Goal: Task Accomplishment & Management: Complete application form

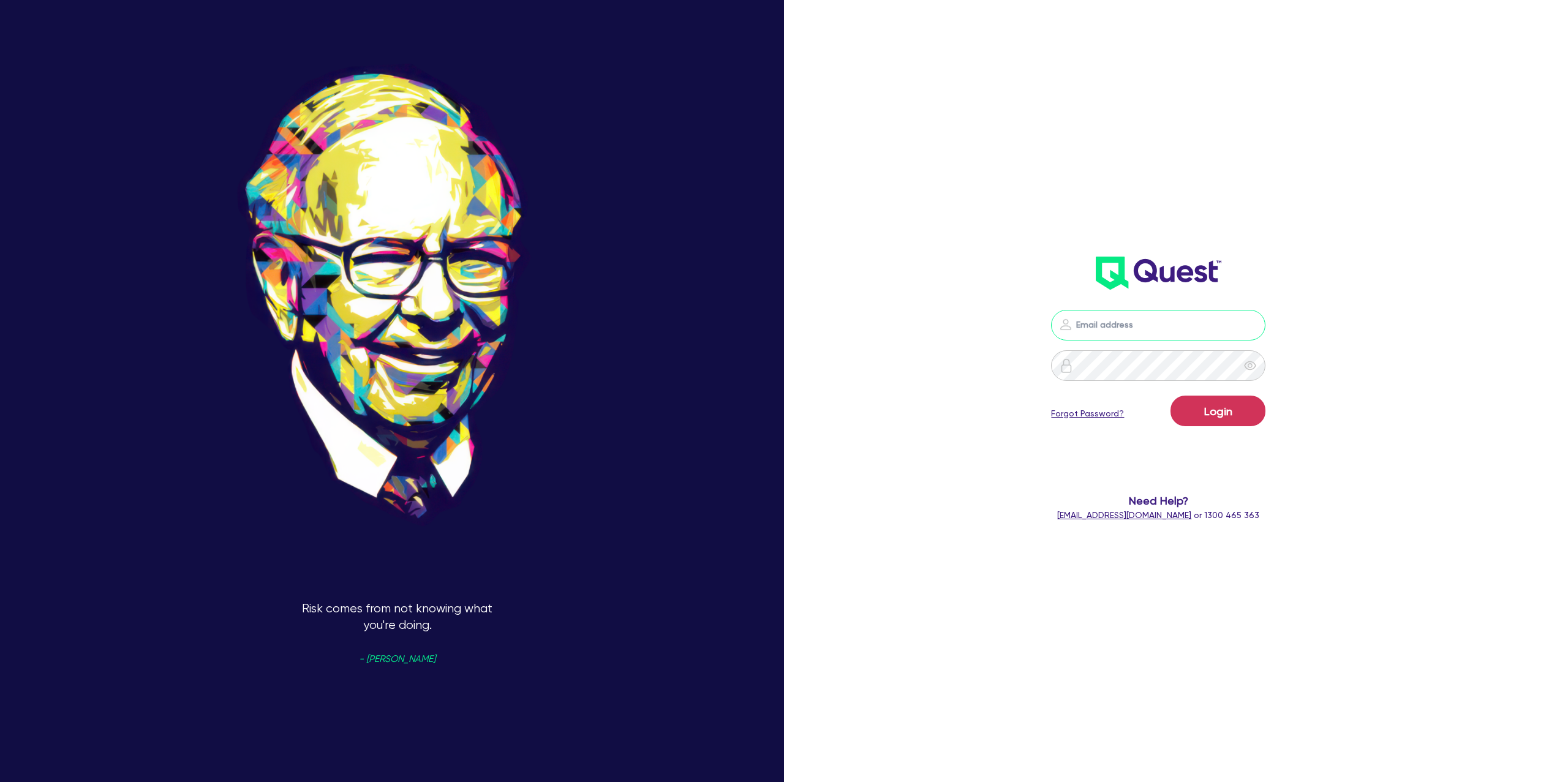
click at [1151, 332] on input "email" at bounding box center [1158, 325] width 214 height 31
type input "[PERSON_NAME][EMAIL_ADDRESS][DOMAIN_NAME]"
click at [1204, 415] on button "Login" at bounding box center [1218, 411] width 95 height 31
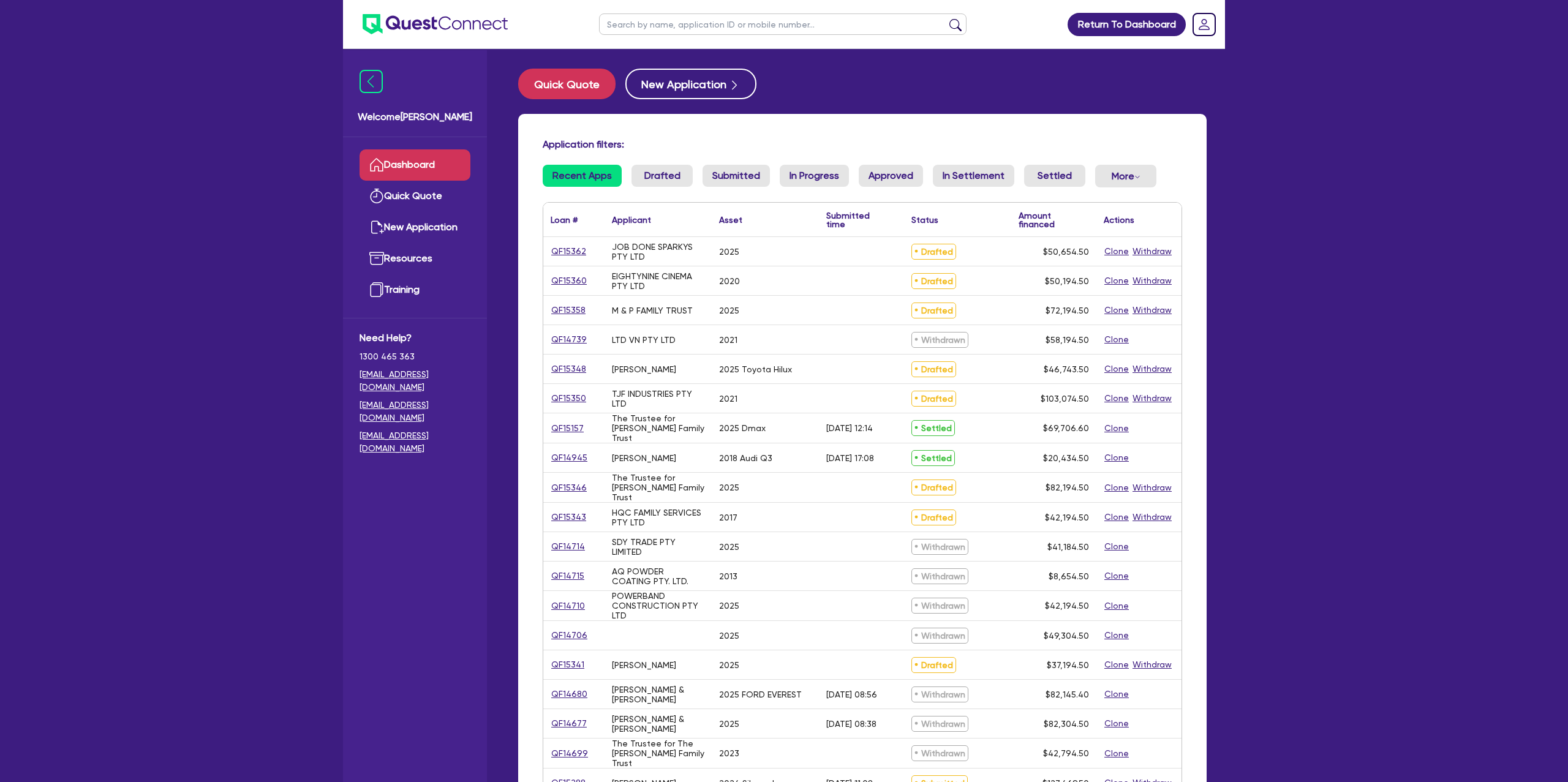
click at [654, 41] on ul at bounding box center [783, 24] width 392 height 48
click at [657, 34] on input "text" at bounding box center [782, 24] width 367 height 21
type input "[PERSON_NAME]"
click at [946, 18] on button "submit" at bounding box center [956, 26] width 20 height 17
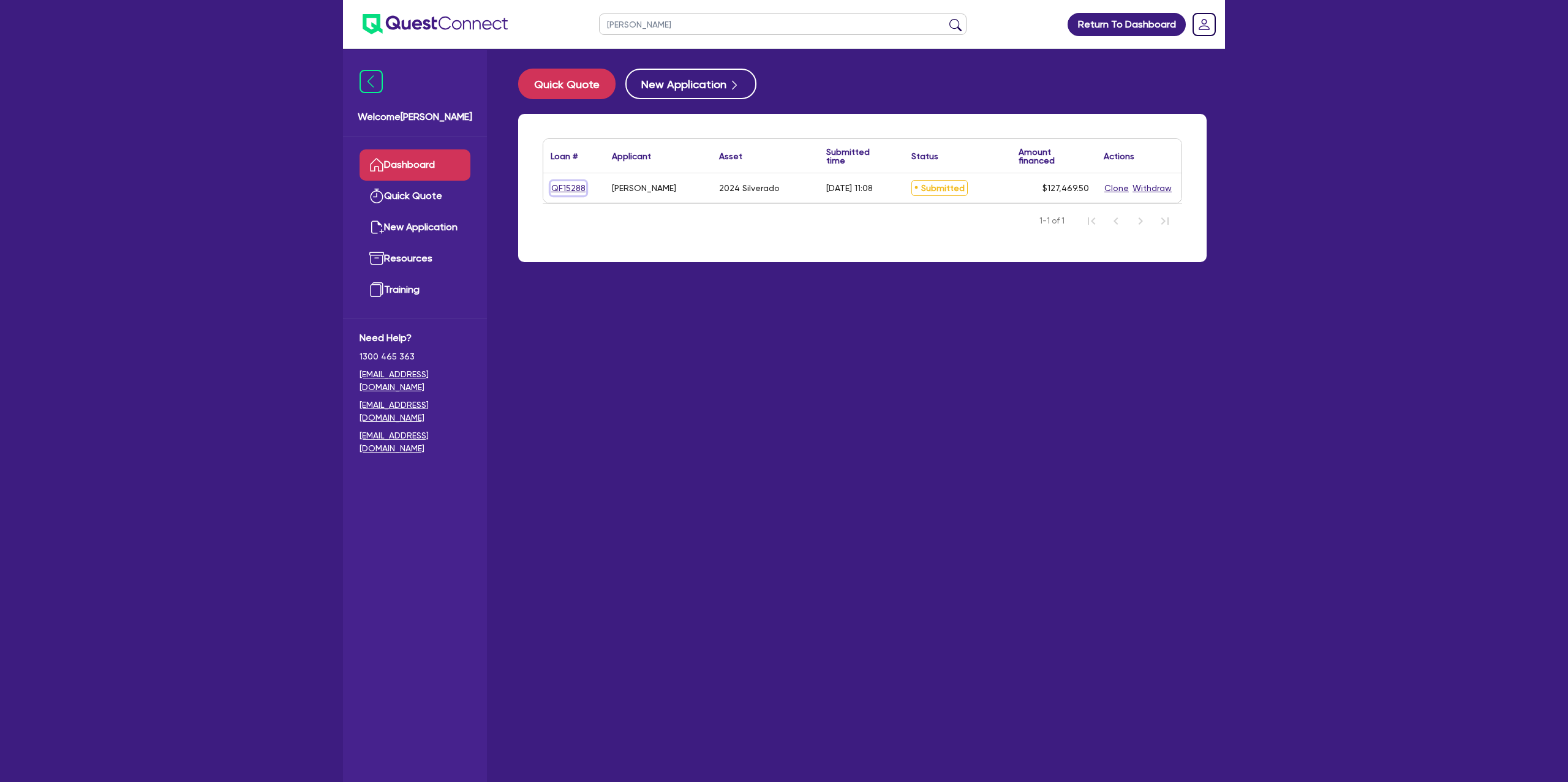
click at [551, 189] on link "QF15288" at bounding box center [568, 188] width 35 height 14
select select "CARS_AND_LIGHT_TRUCKS"
select select "PASSENGER_VEHICLES"
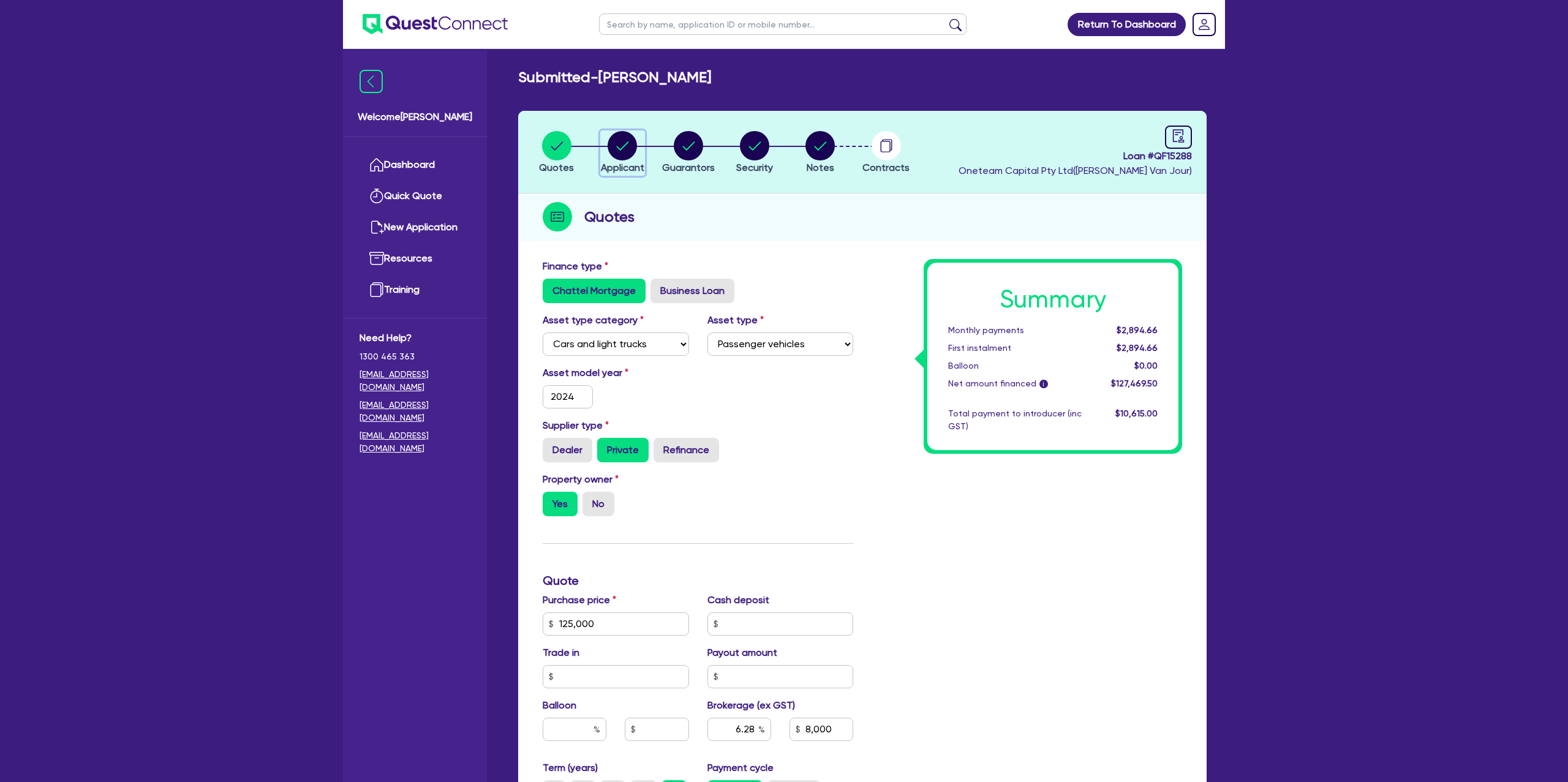
click at [637, 142] on circle "button" at bounding box center [622, 146] width 29 height 29
select select "SOLE_TRADER"
select select "BUILDING_CONSTRUCTION"
select select "BUSINESSES_CONSTRUCTION_SERVICES"
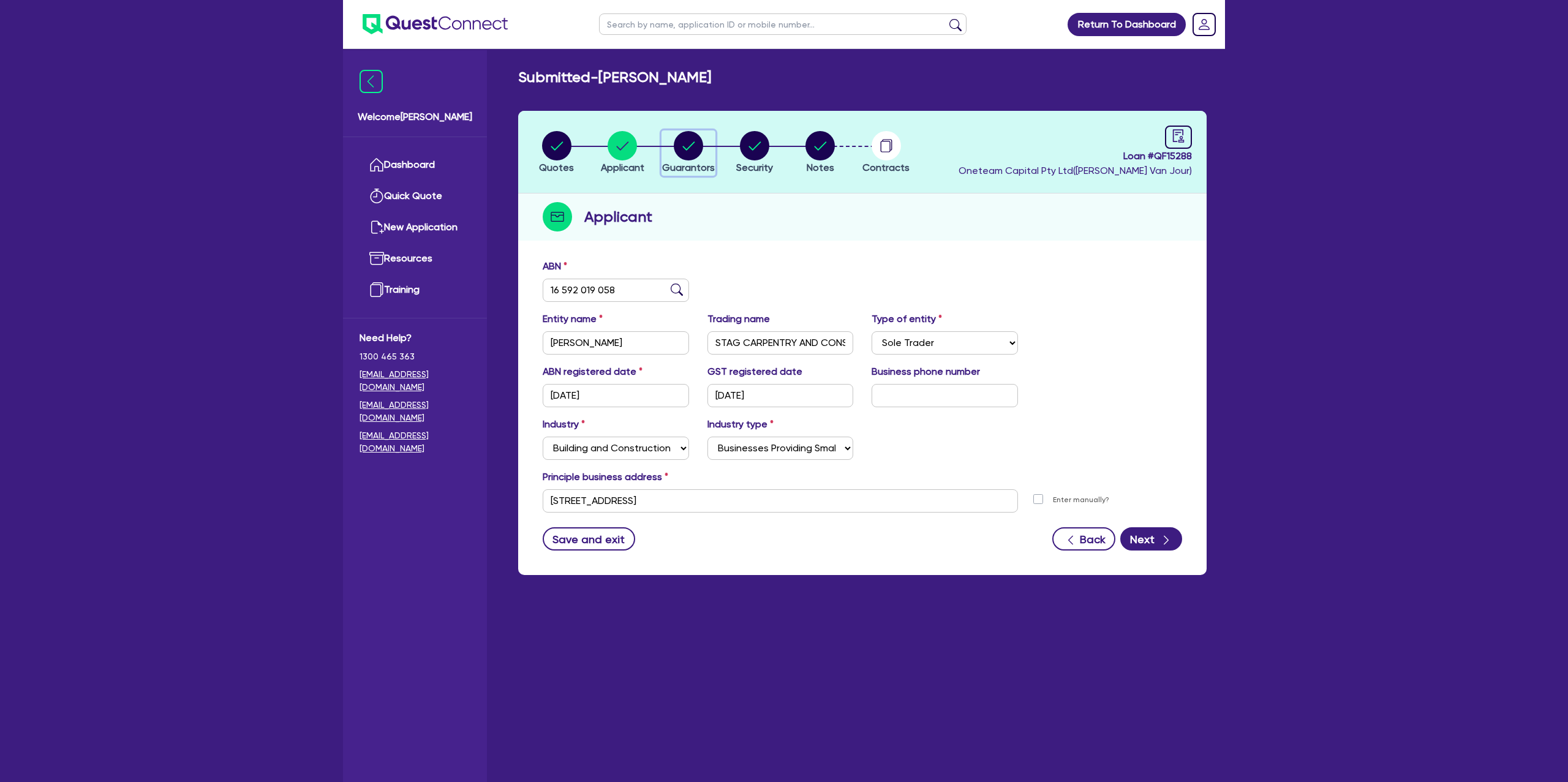
click at [704, 146] on div "button" at bounding box center [689, 146] width 53 height 29
select select "MR"
select select "SA"
select select "MARRIED"
select select "PROPERTY"
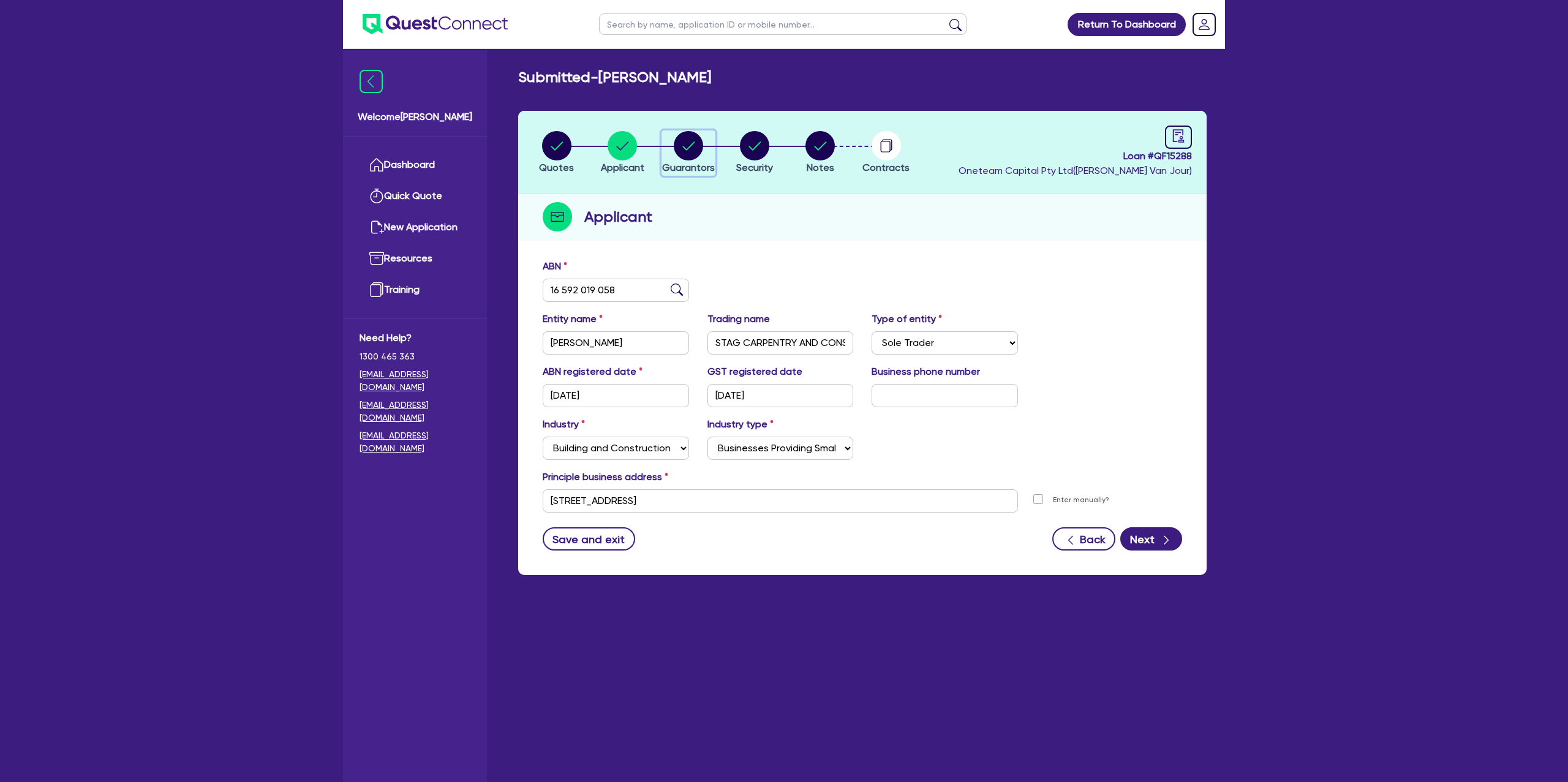
select select "CASH"
select select "MORTGAGE"
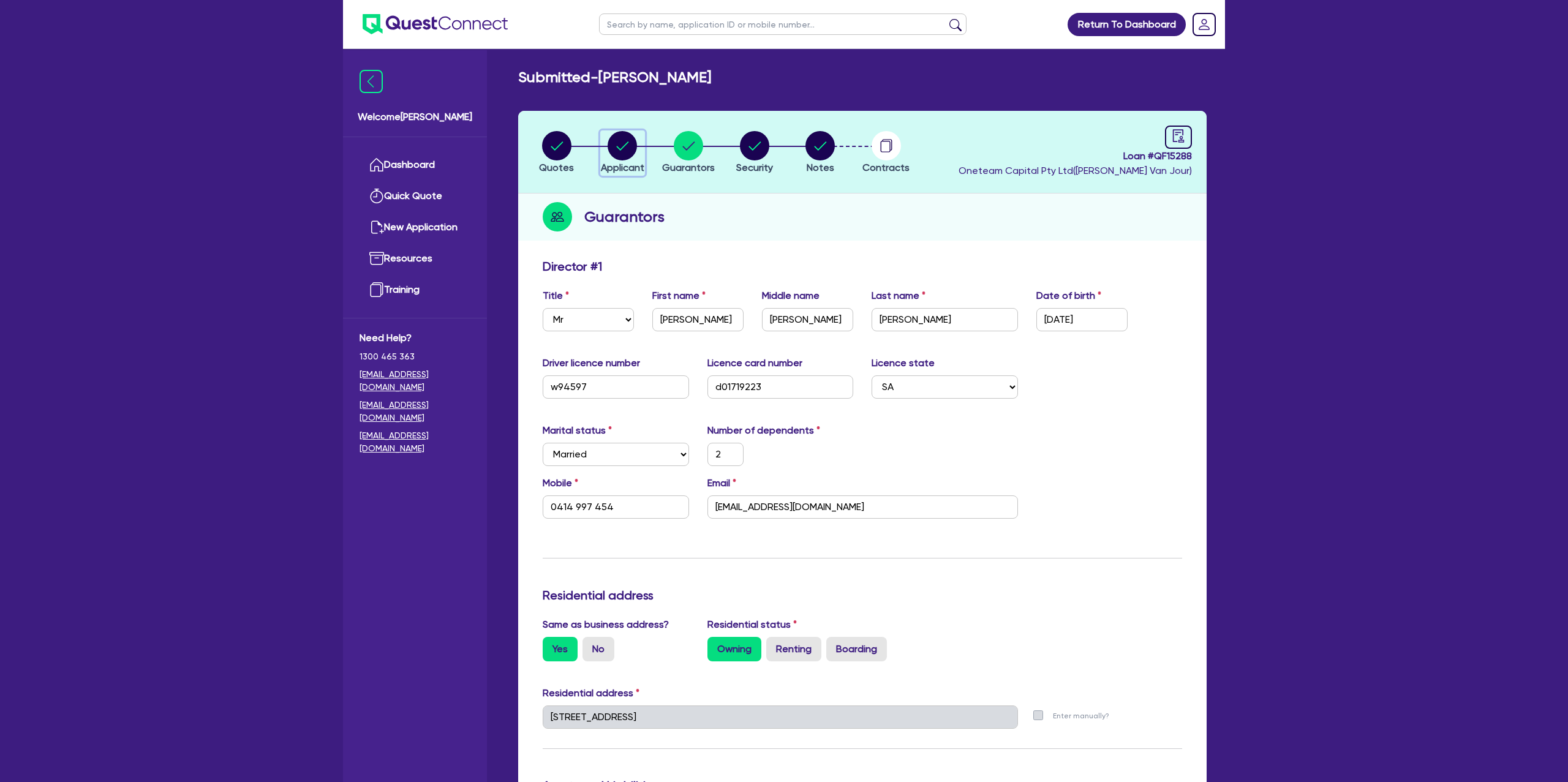
click at [615, 147] on circle "button" at bounding box center [622, 146] width 29 height 29
select select "SOLE_TRADER"
select select "BUILDING_CONSTRUCTION"
select select "BUSINESSES_CONSTRUCTION_SERVICES"
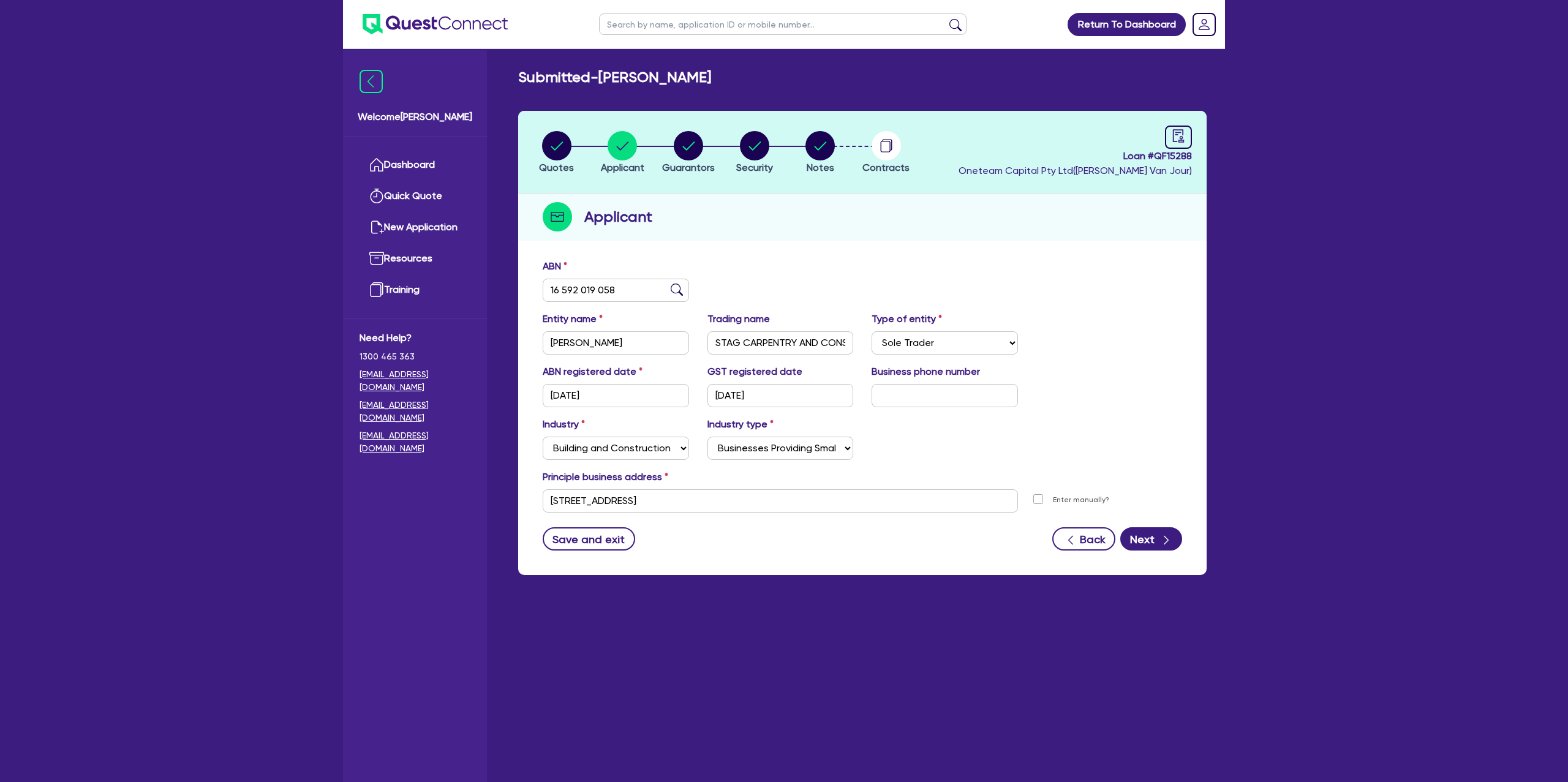
click at [674, 34] on input "text" at bounding box center [782, 24] width 367 height 21
type input "[PERSON_NAME]"
click button "submit" at bounding box center [956, 26] width 20 height 17
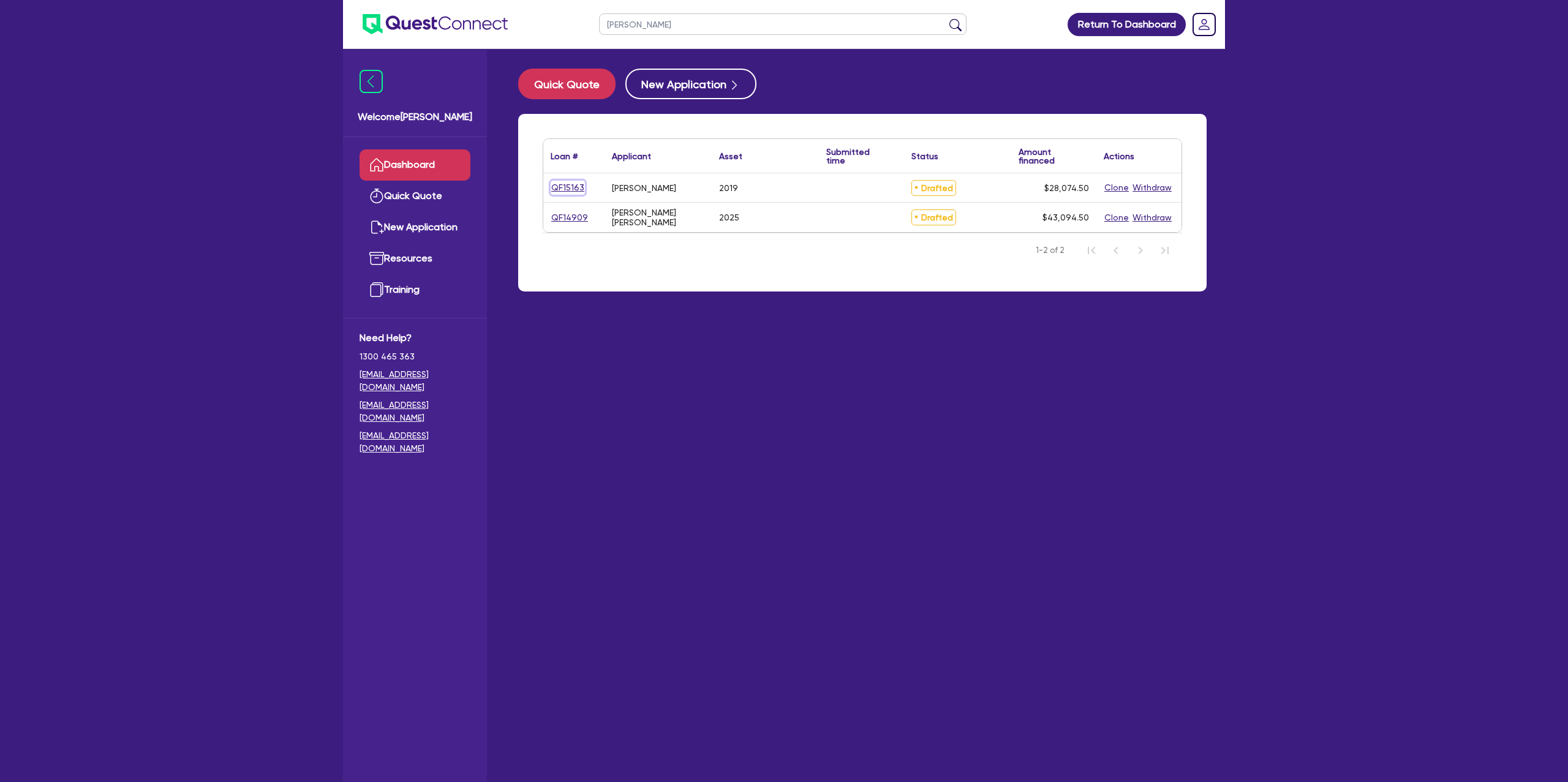
click at [572, 186] on link "QF15163" at bounding box center [567, 188] width 34 height 14
select select "CARS_AND_LIGHT_TRUCKS"
select select "PASSENGER_VEHICLES"
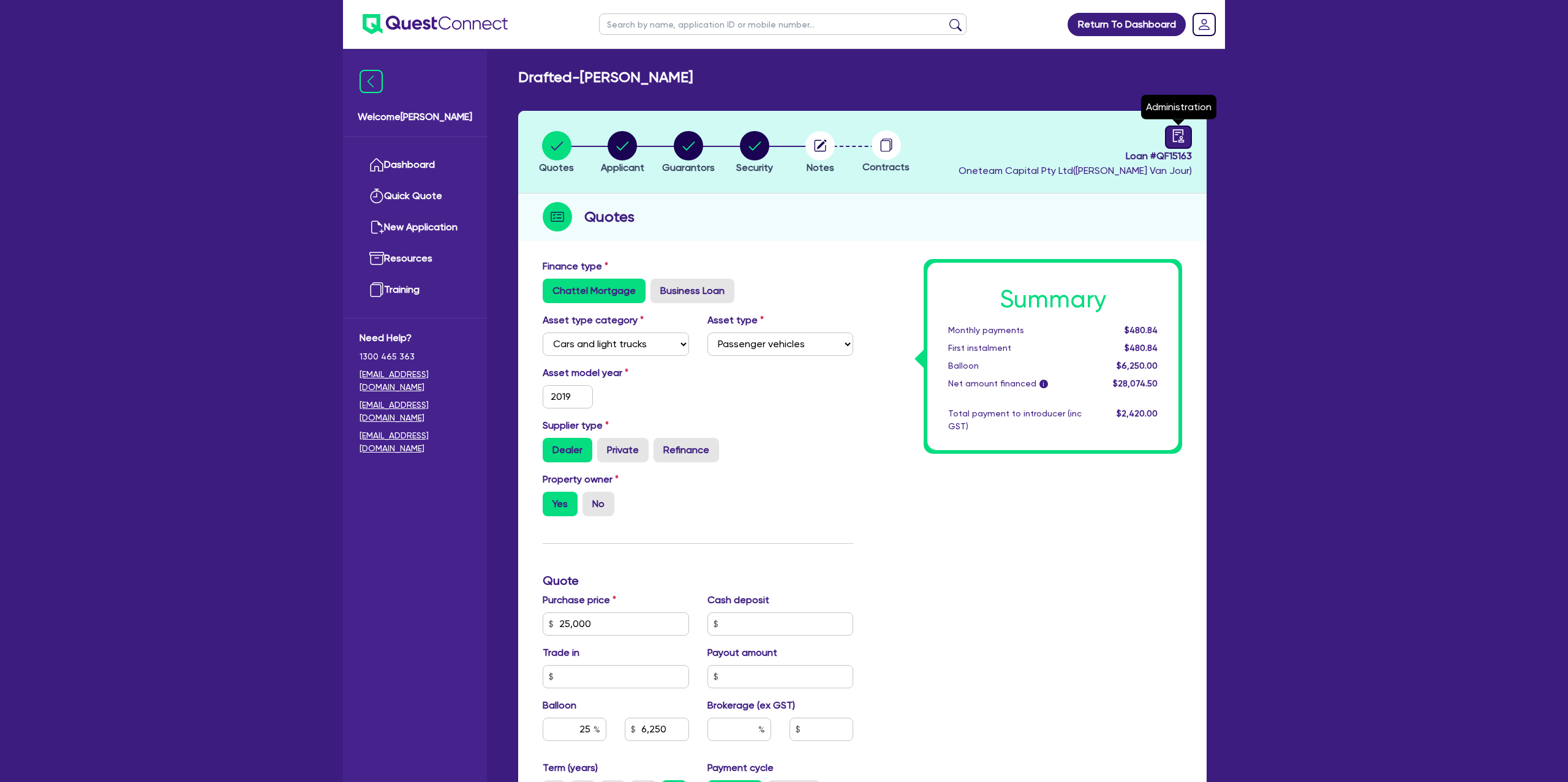
click at [1174, 137] on icon "audit" at bounding box center [1179, 136] width 14 height 14
select select "DRAFTED_NEW"
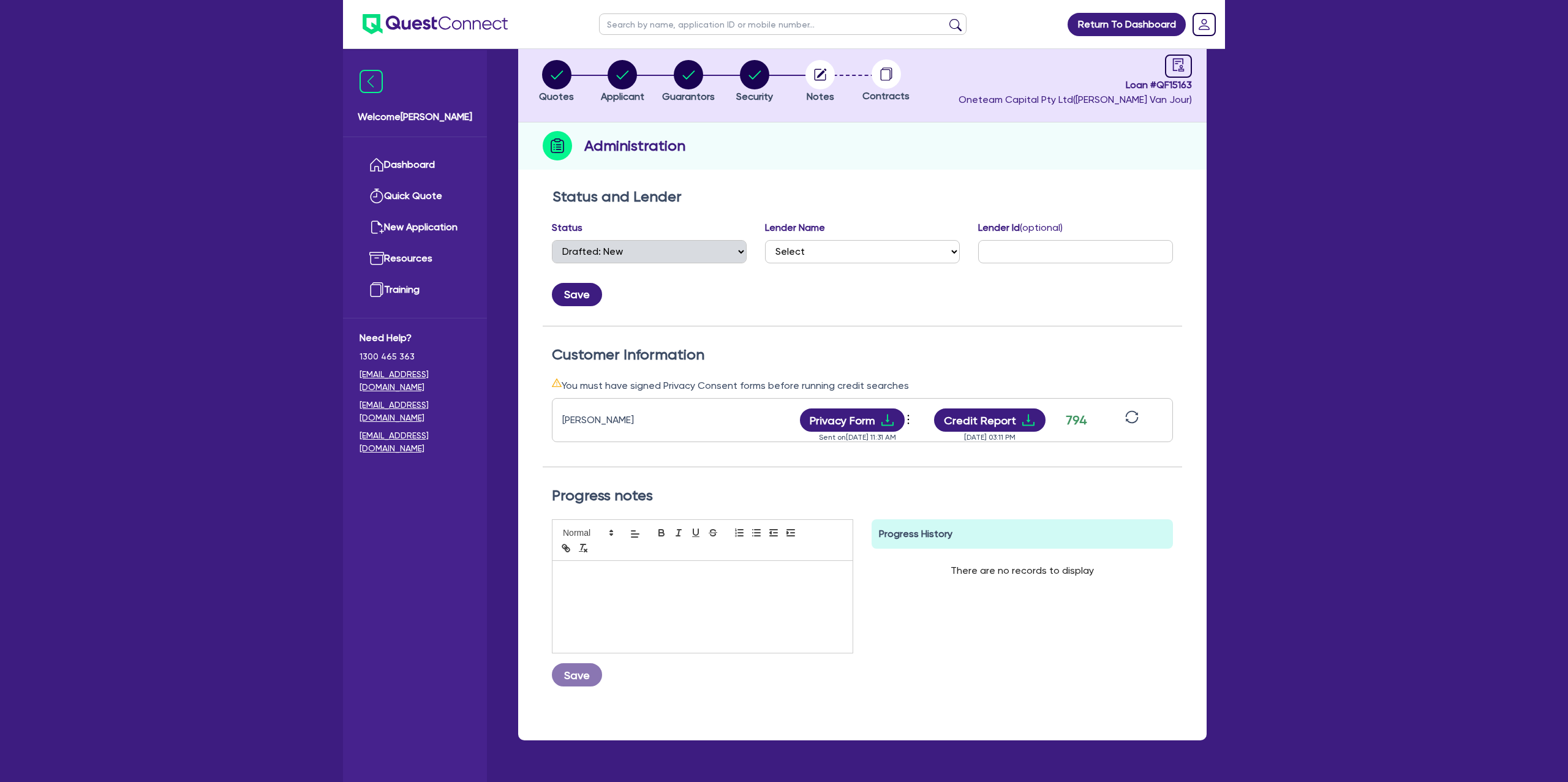
scroll to position [90, 0]
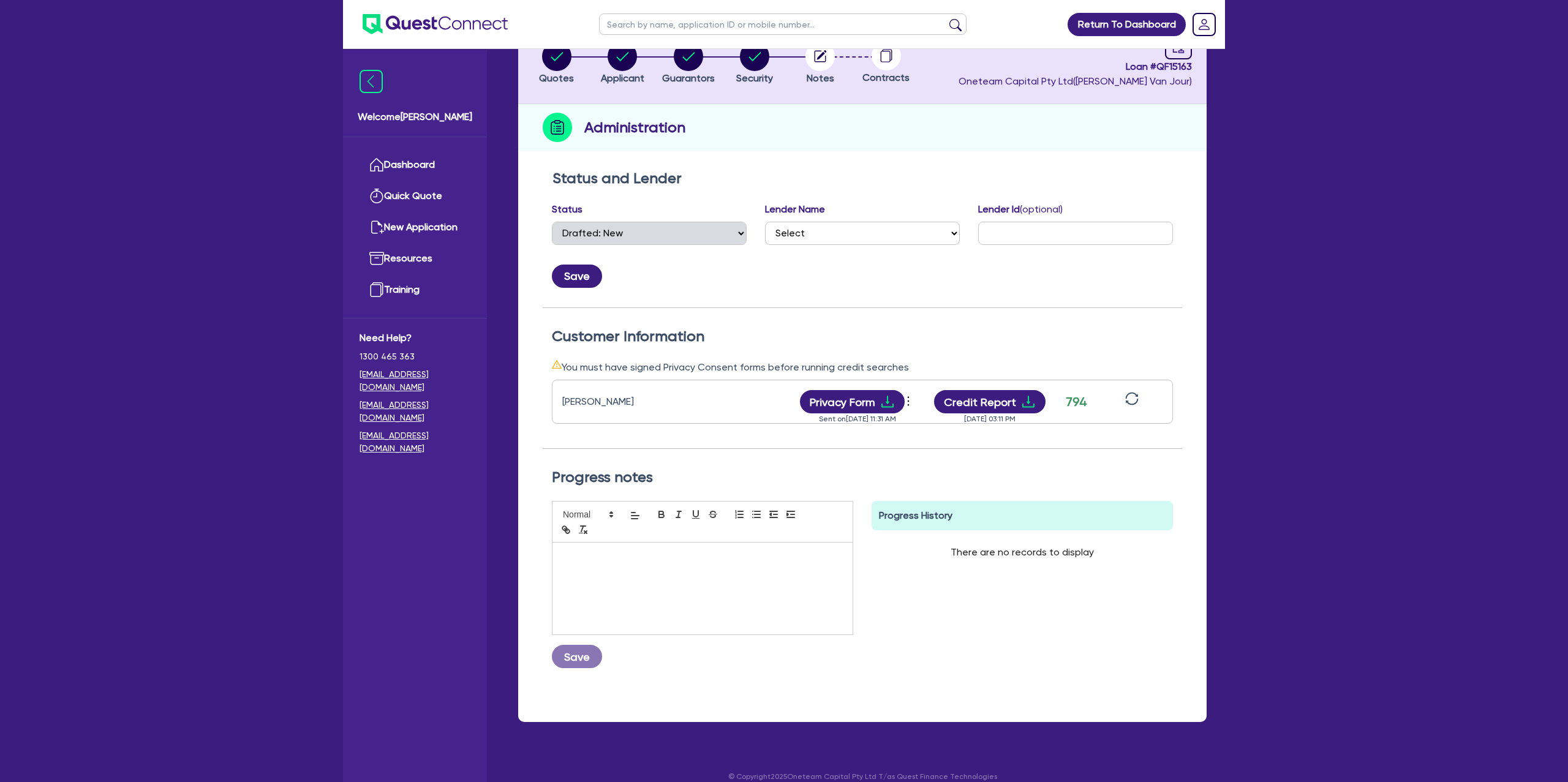
click at [1136, 397] on icon "sync" at bounding box center [1132, 399] width 14 height 14
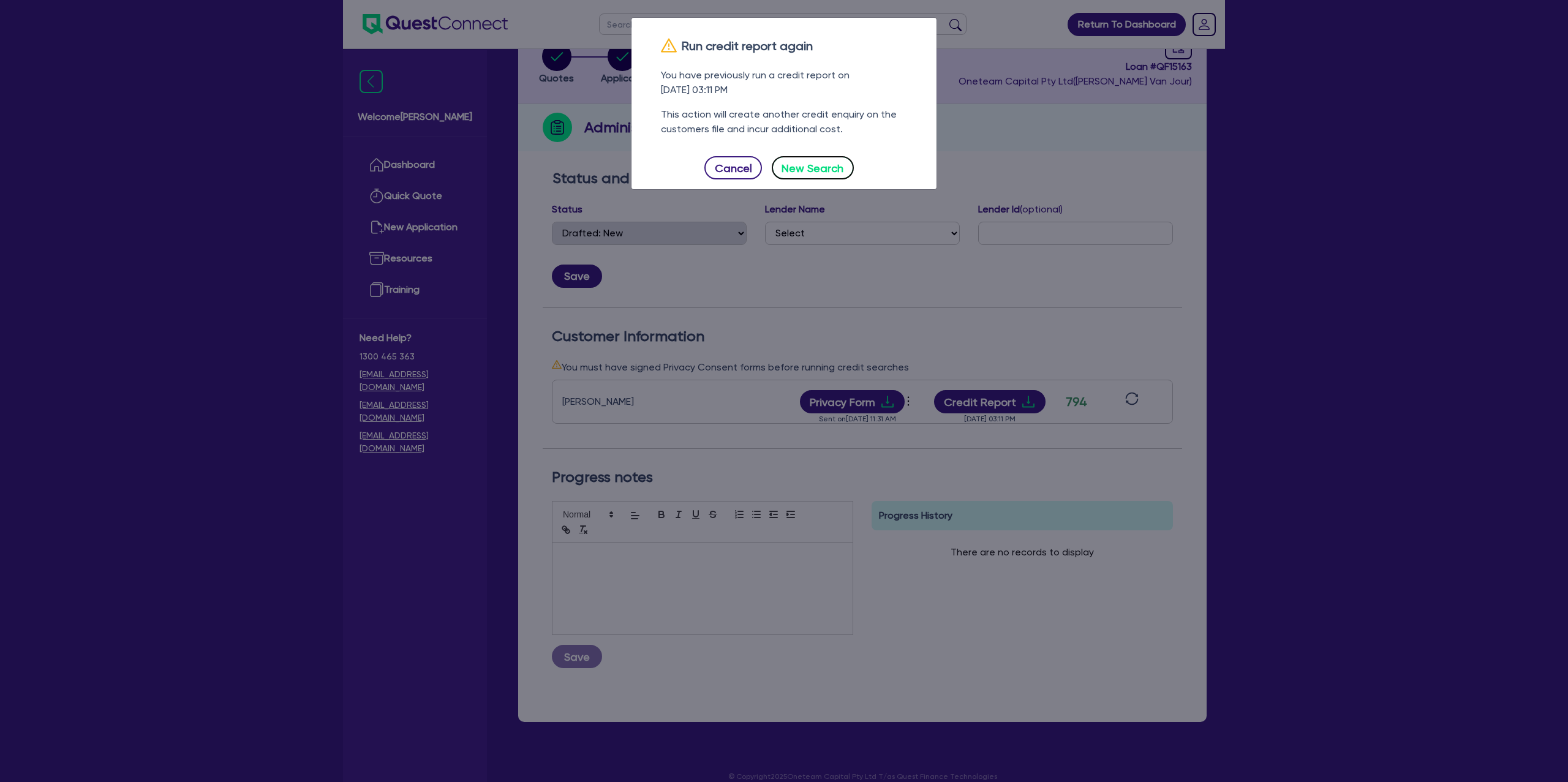
click at [814, 164] on button "New Search" at bounding box center [812, 167] width 82 height 23
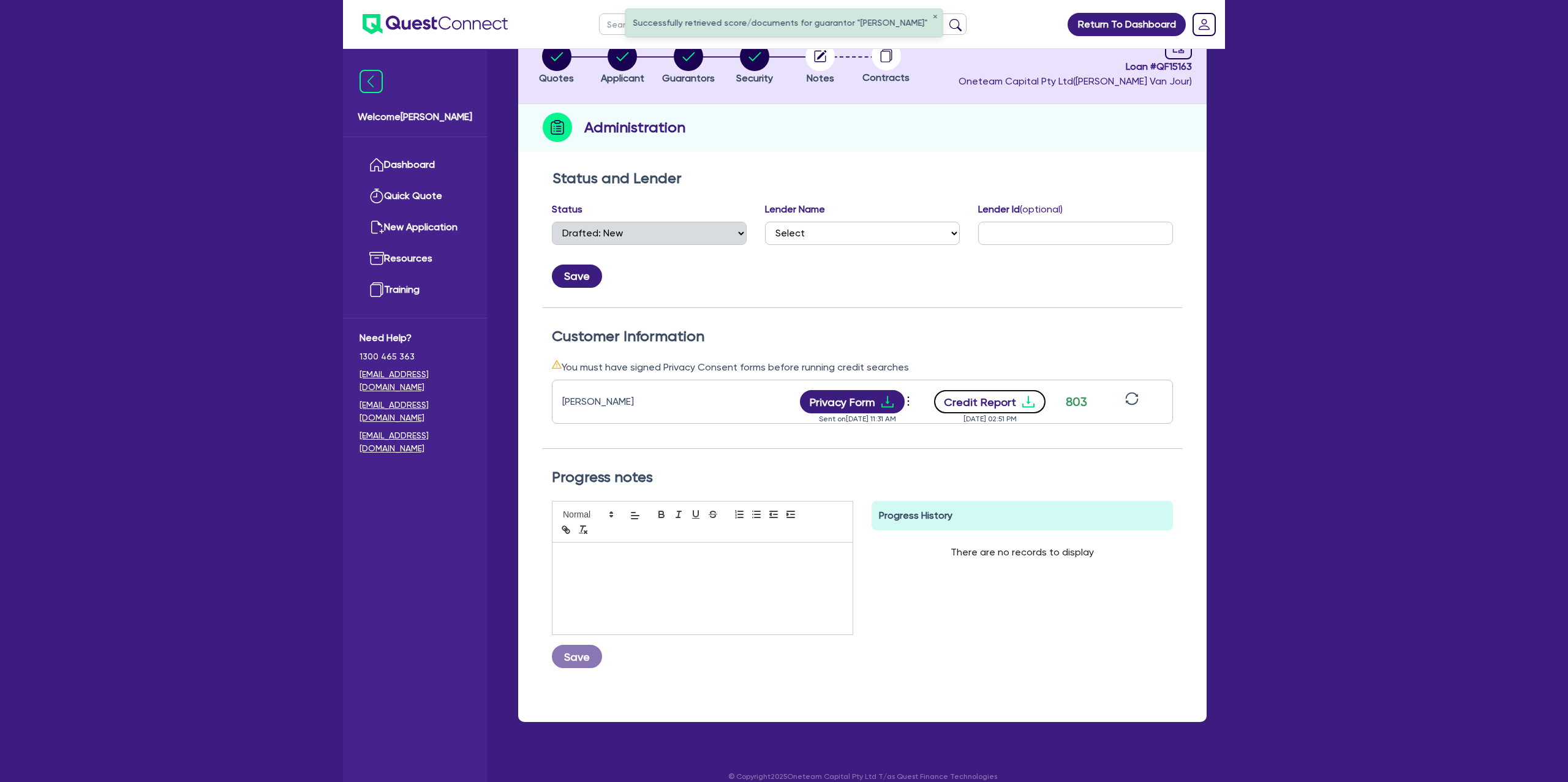
click at [1030, 403] on icon "download" at bounding box center [1028, 401] width 14 height 14
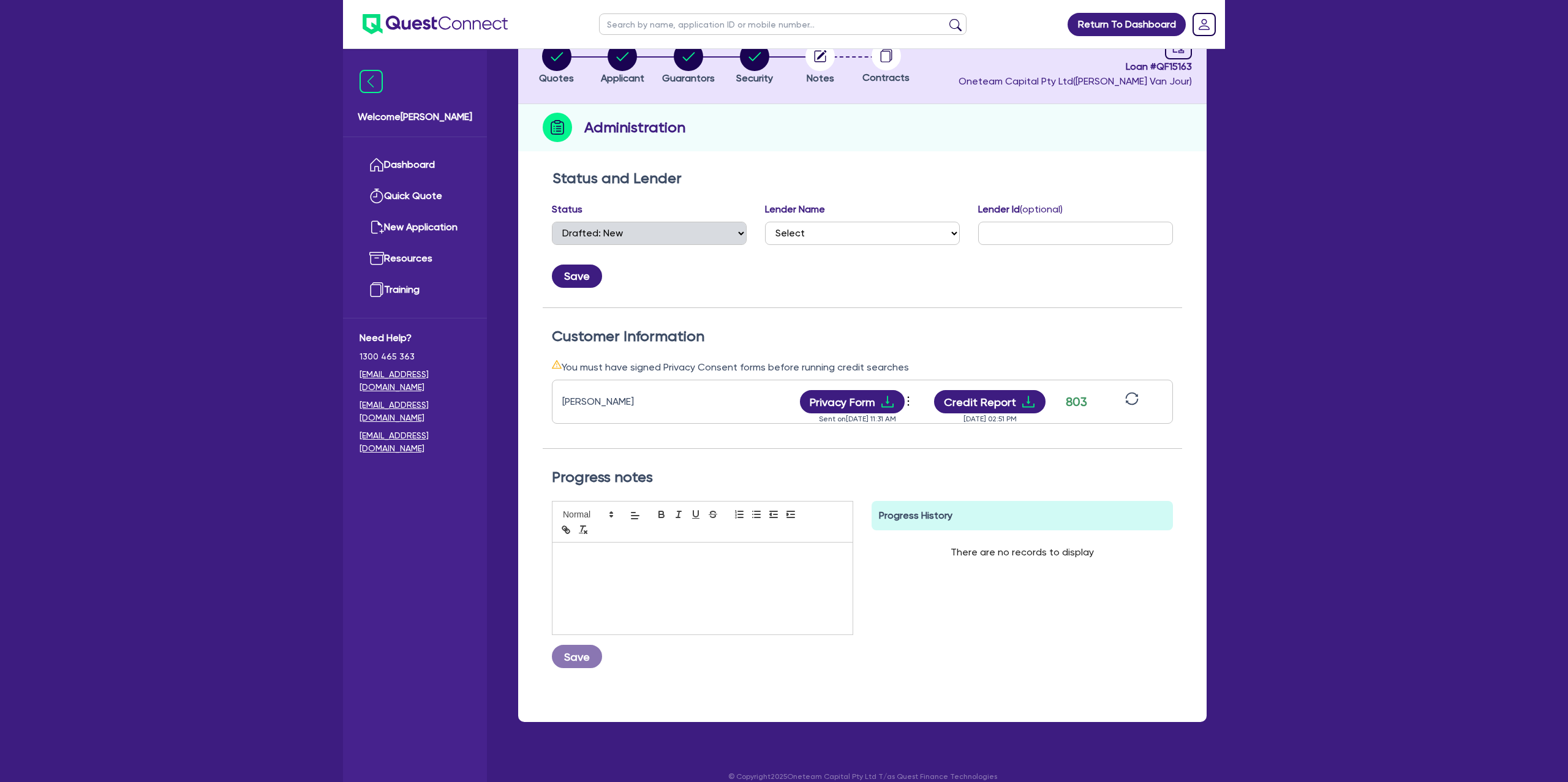
click at [778, 131] on div "Administration" at bounding box center [862, 127] width 689 height 48
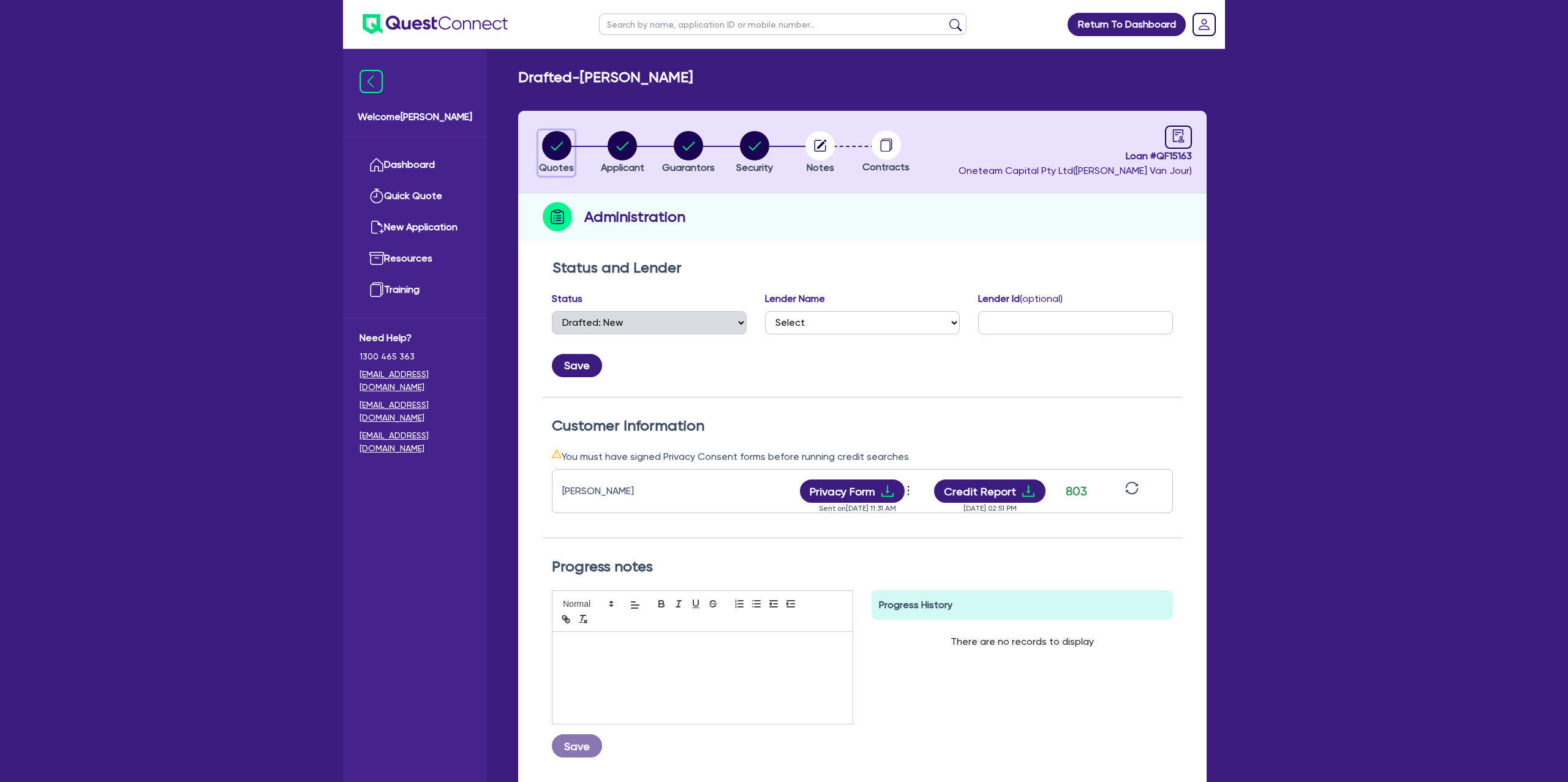
click at [546, 149] on circle "button" at bounding box center [557, 146] width 29 height 29
select select "CARS_AND_LIGHT_TRUCKS"
select select "PASSENGER_VEHICLES"
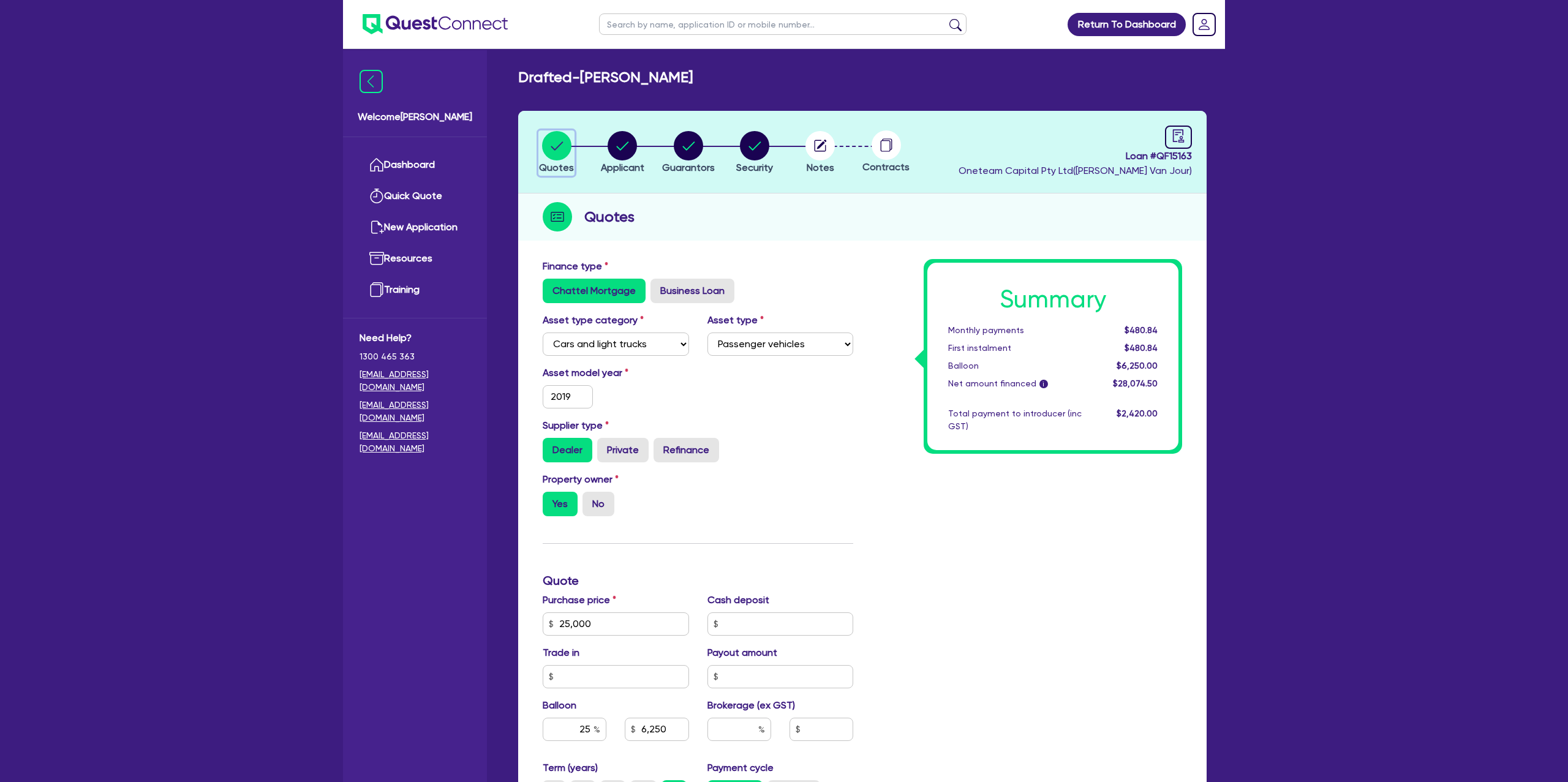
scroll to position [14, 0]
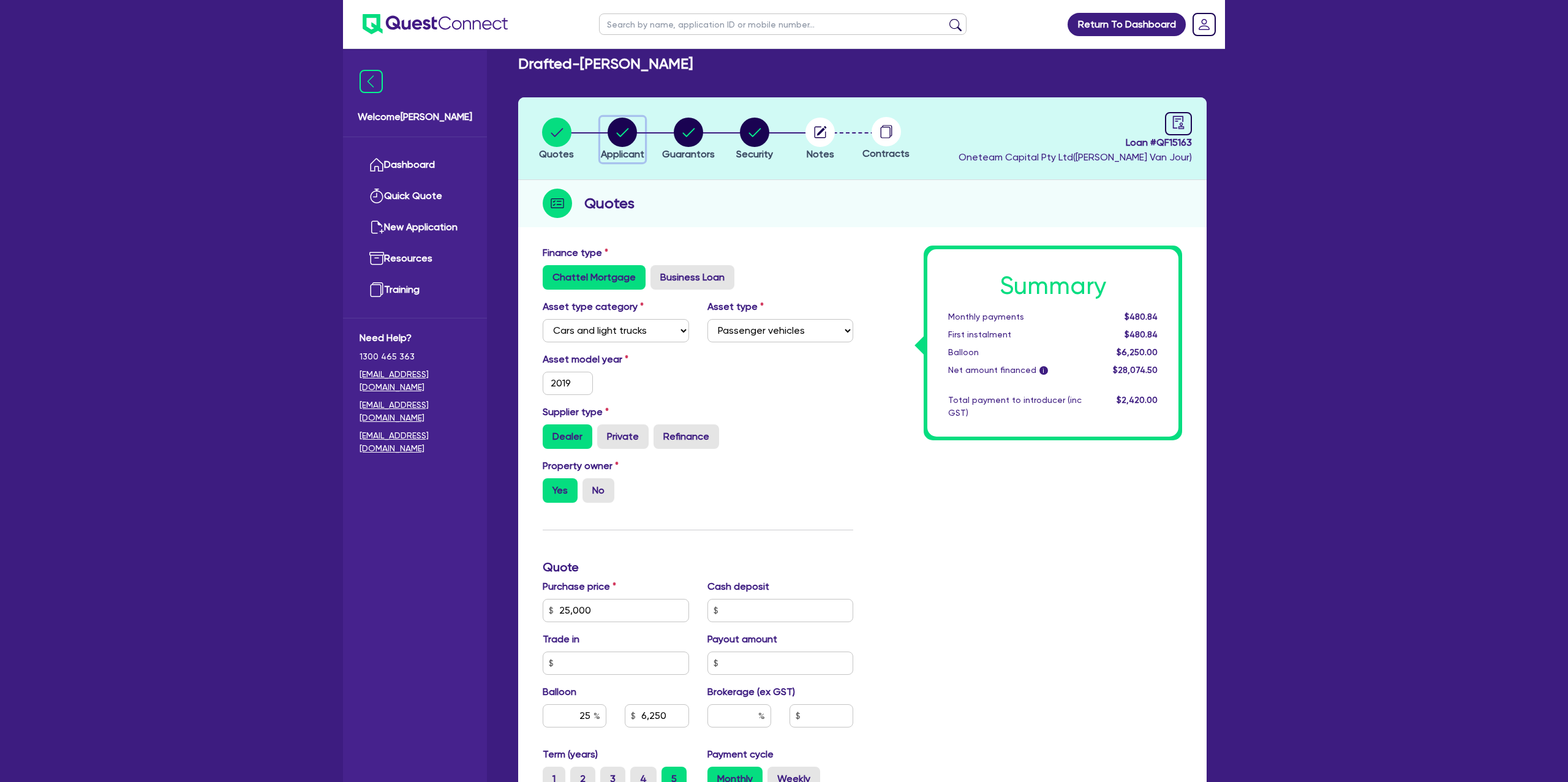
click at [623, 130] on circle "button" at bounding box center [622, 132] width 29 height 29
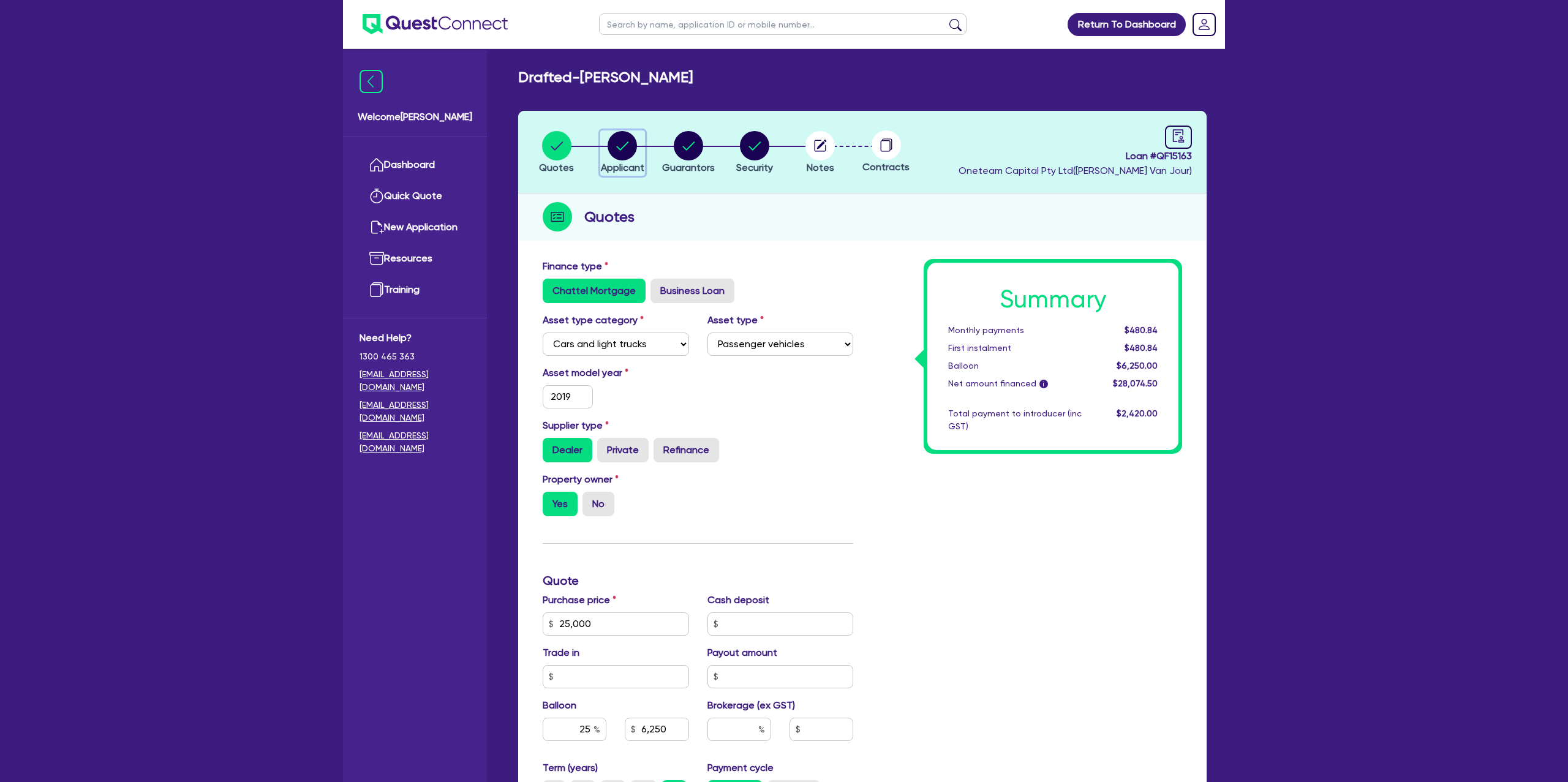
select select "SOLE_TRADER"
select select "BUILDING_CONSTRUCTION"
select select "TRADES_SERVICES_CONSUMERS"
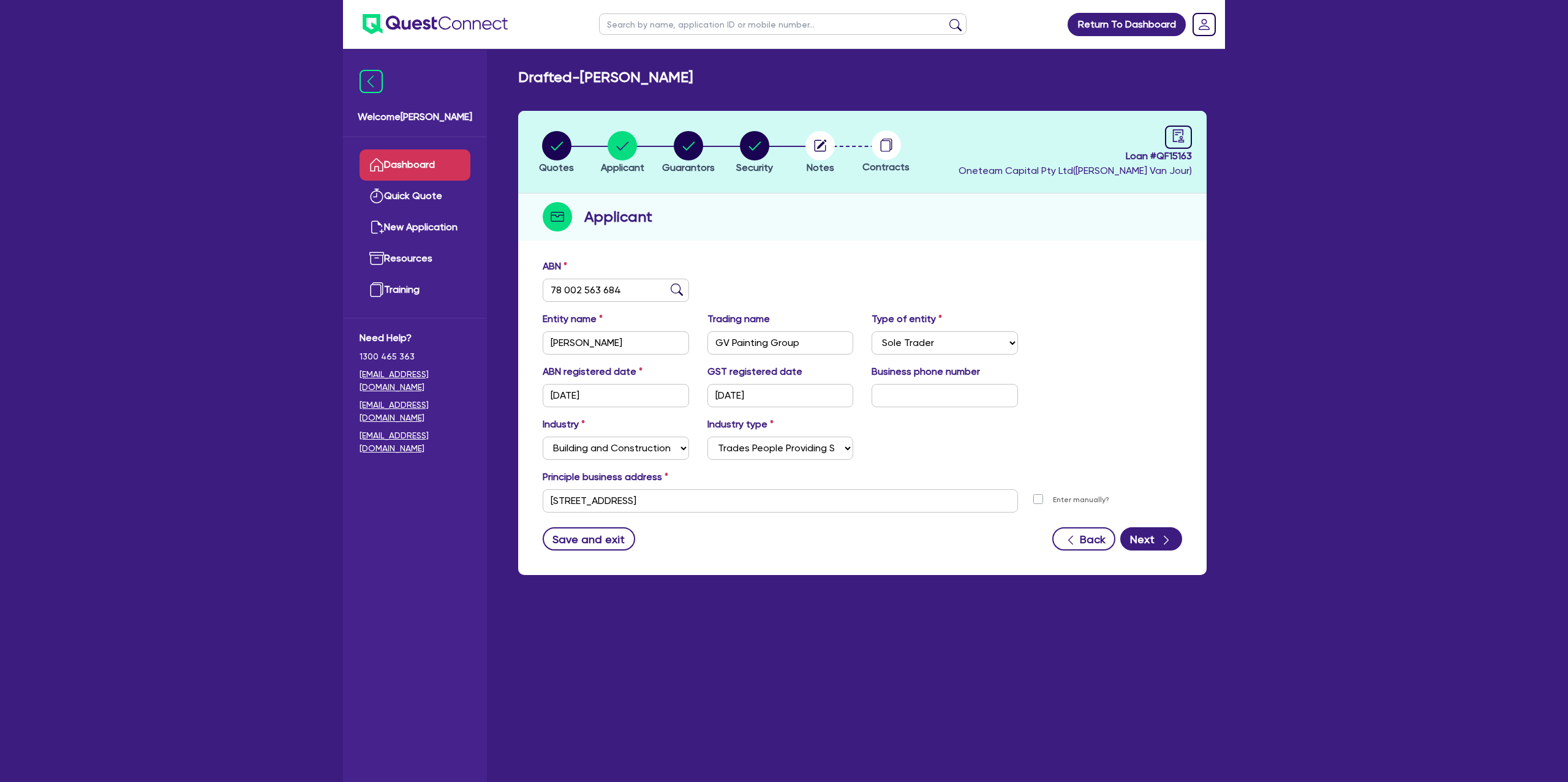
click at [378, 161] on icon at bounding box center [376, 164] width 14 height 14
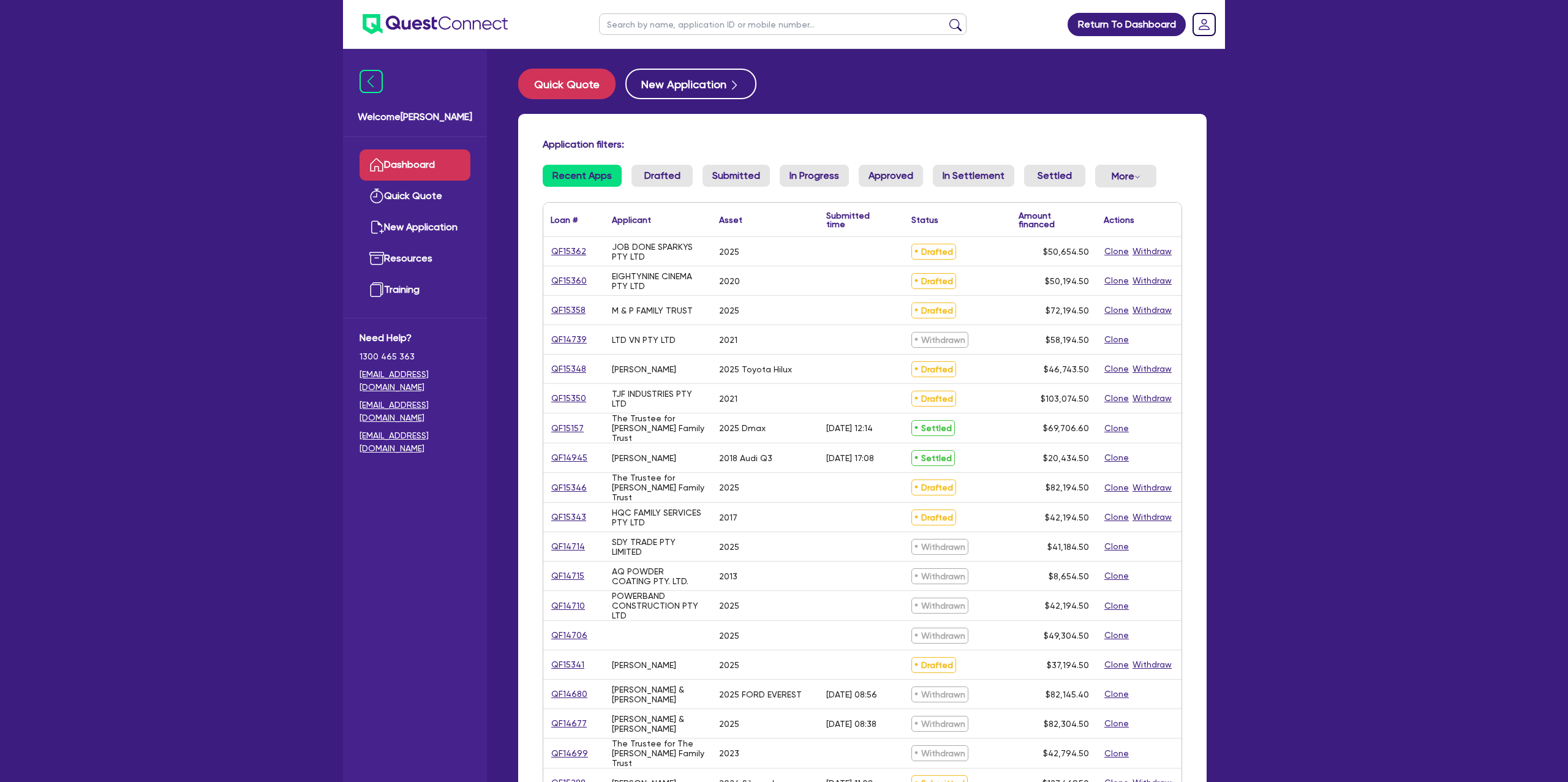
click at [675, 21] on input "text" at bounding box center [782, 24] width 367 height 21
type input "plenti"
click at [946, 18] on button "submit" at bounding box center [956, 26] width 20 height 17
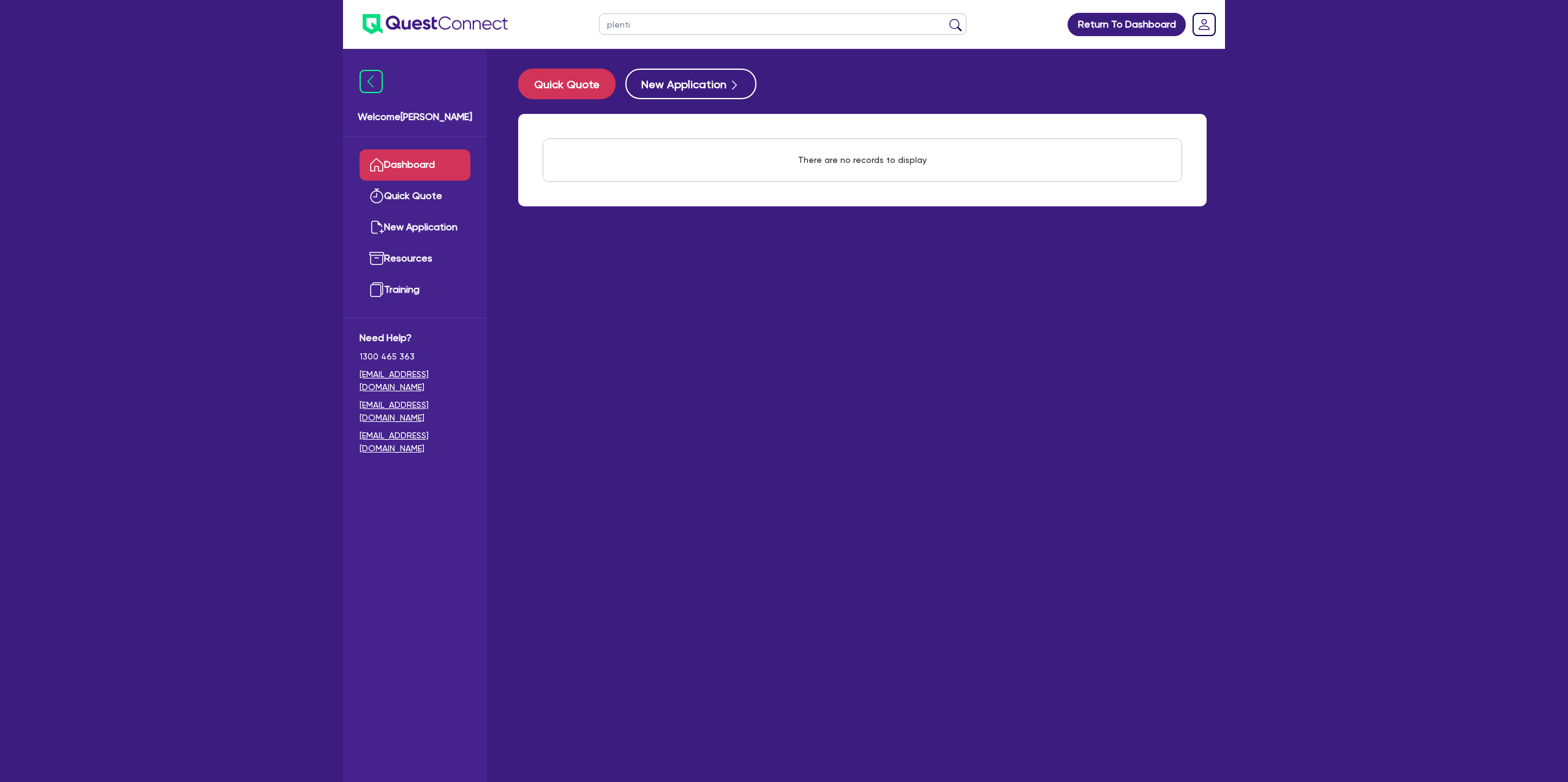
click at [621, 17] on input "plenti" at bounding box center [782, 24] width 367 height 21
click at [622, 20] on input "plenti" at bounding box center [782, 24] width 367 height 21
type input "p"
type input "theo"
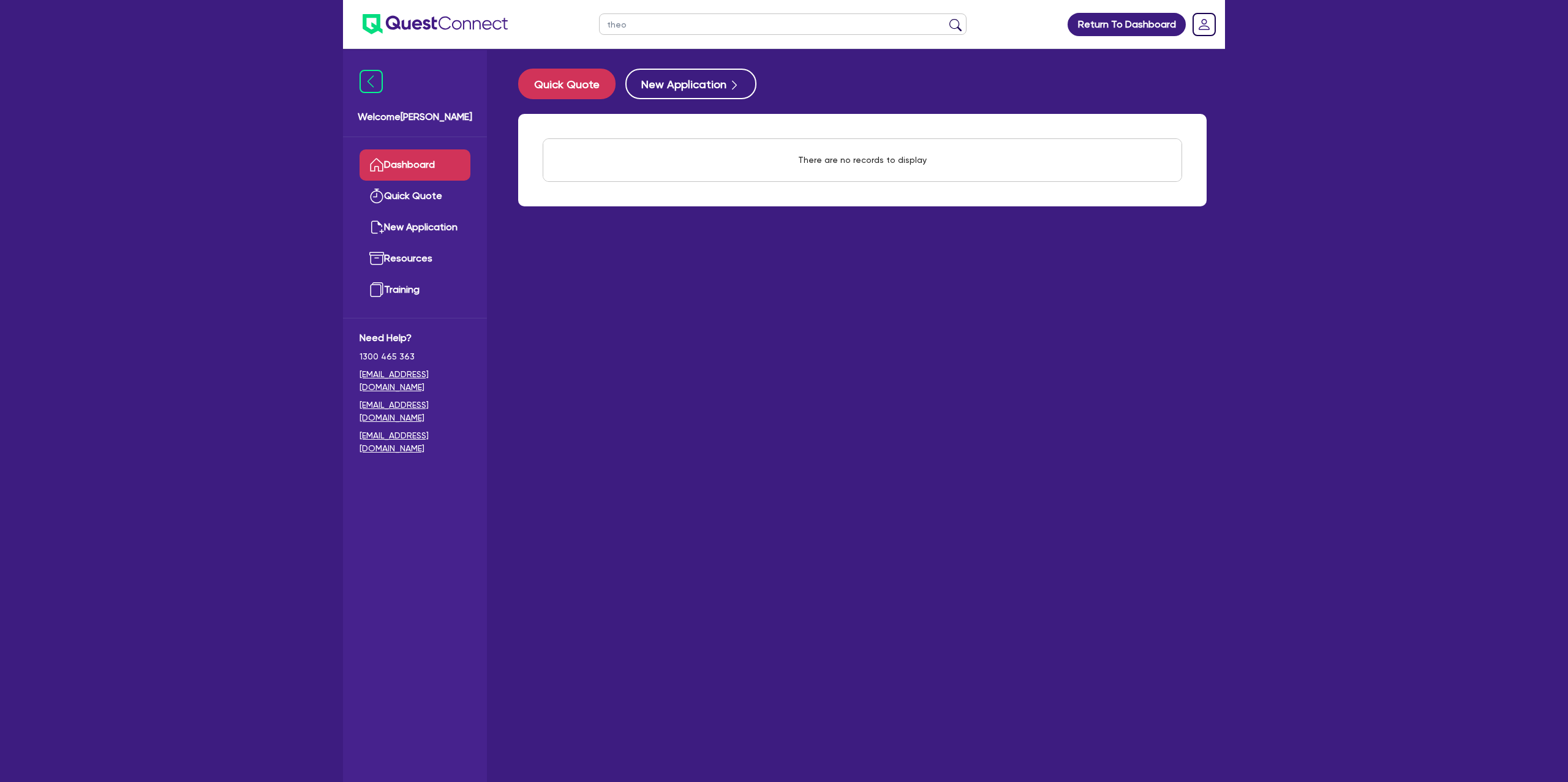
click at [946, 18] on button "submit" at bounding box center [956, 26] width 20 height 17
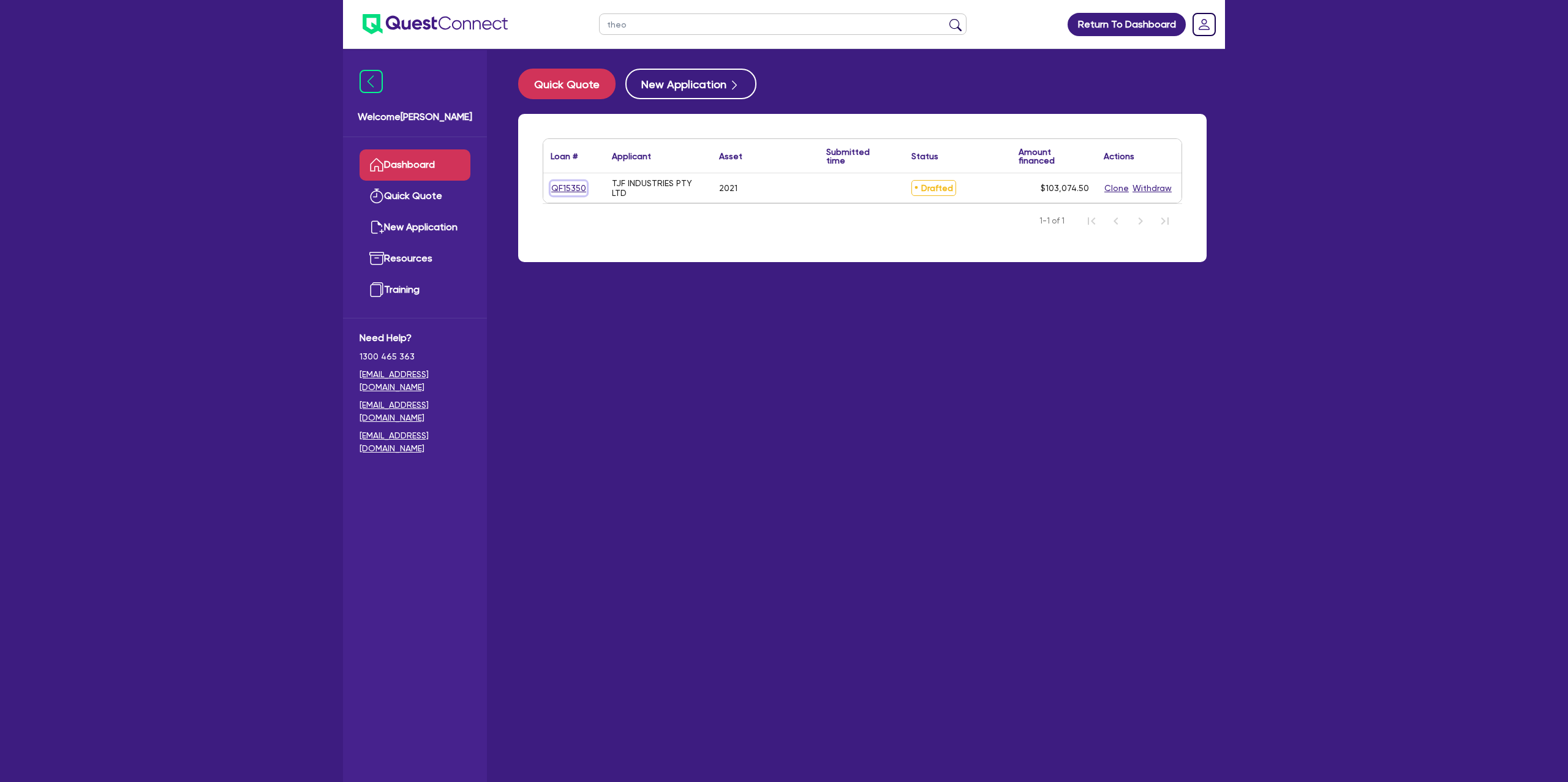
click at [582, 184] on link "QF15350" at bounding box center [569, 188] width 36 height 14
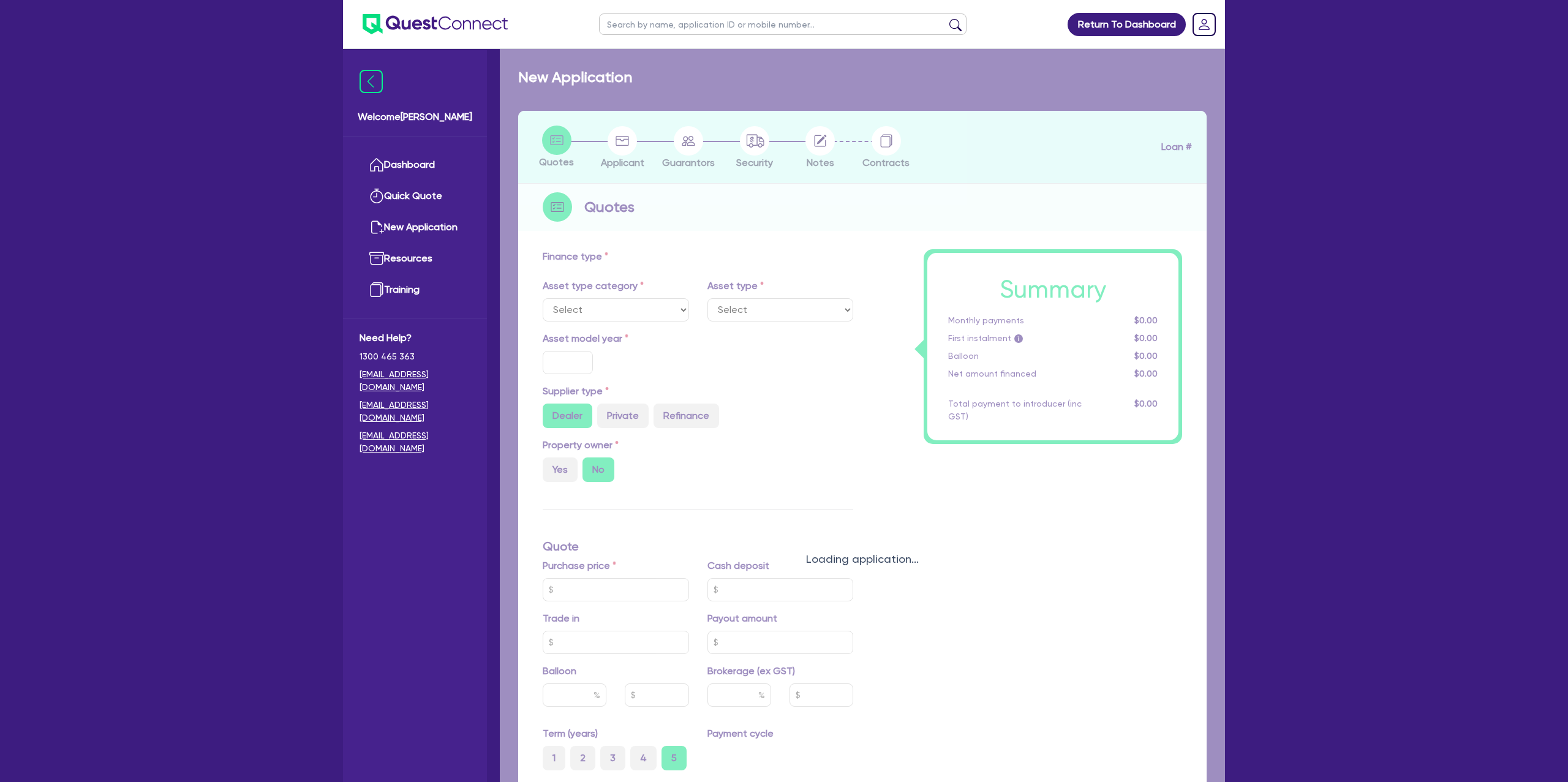
select select "CARS_AND_LIGHT_TRUCKS"
type input "2021"
radio input "false"
radio input "true"
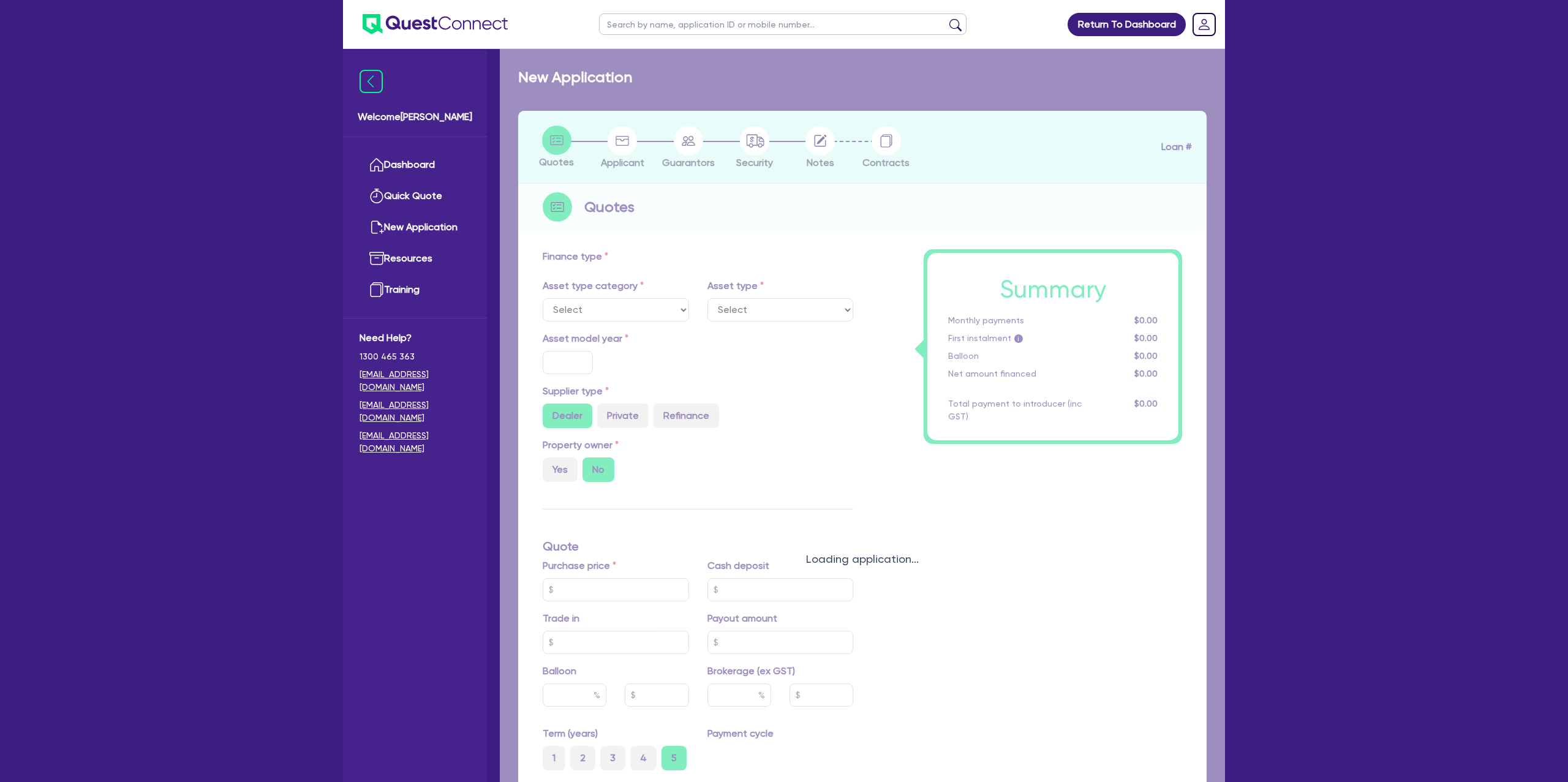
type input "100,000"
type input "7.99"
type input "2,200"
select select "PASSENGER_VEHICLES"
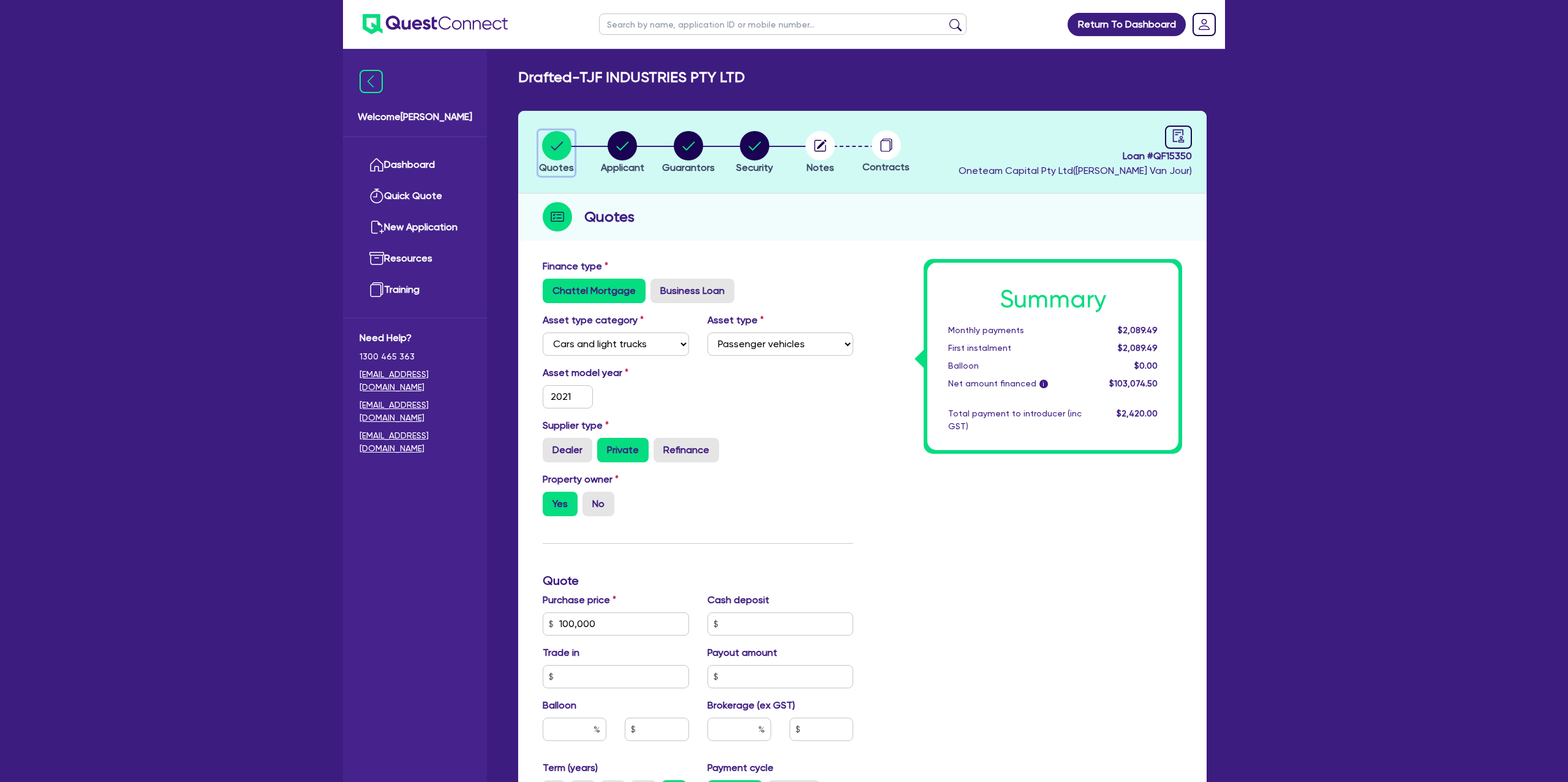
click at [567, 143] on circle "button" at bounding box center [557, 146] width 29 height 29
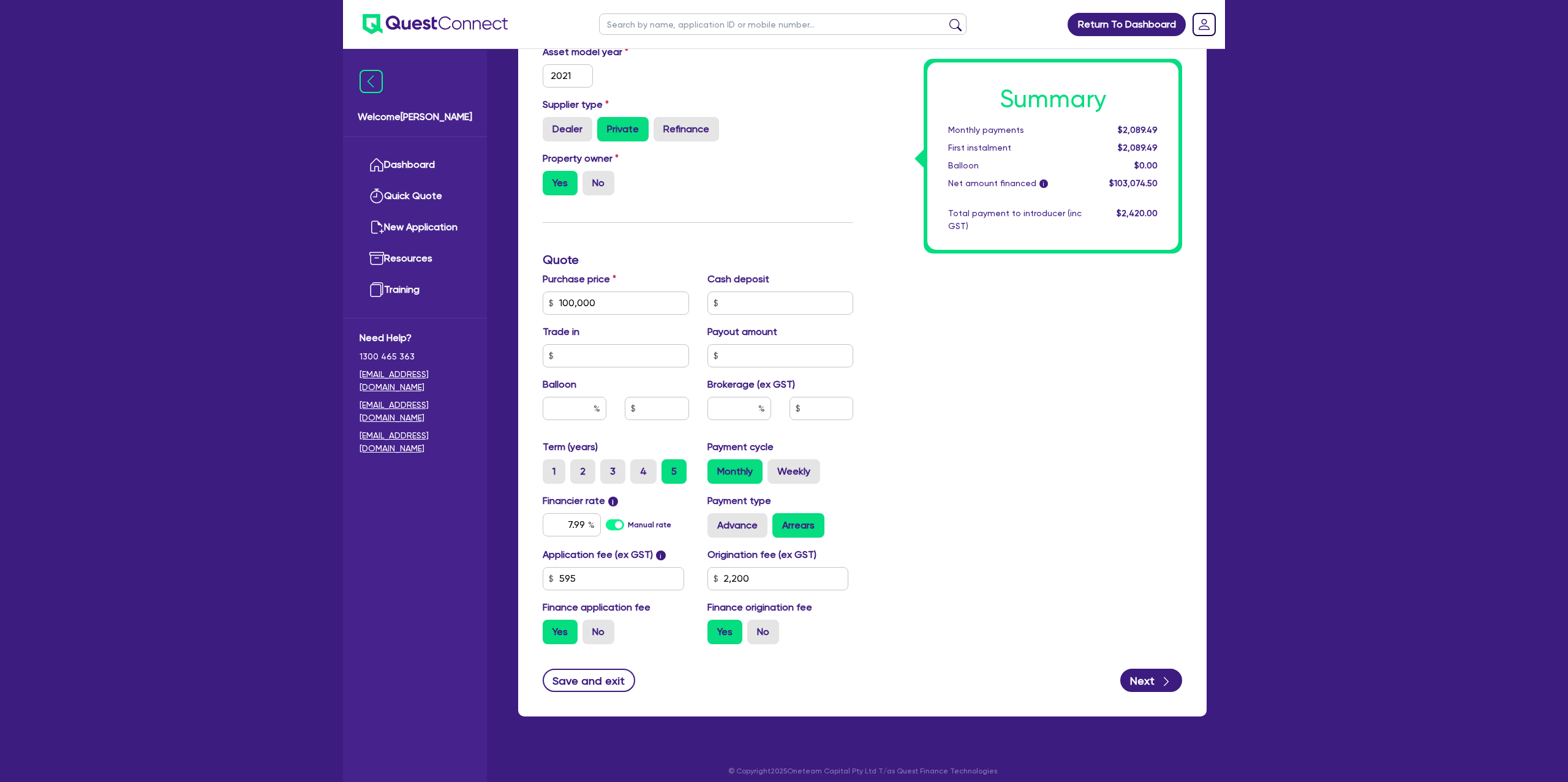
scroll to position [329, 0]
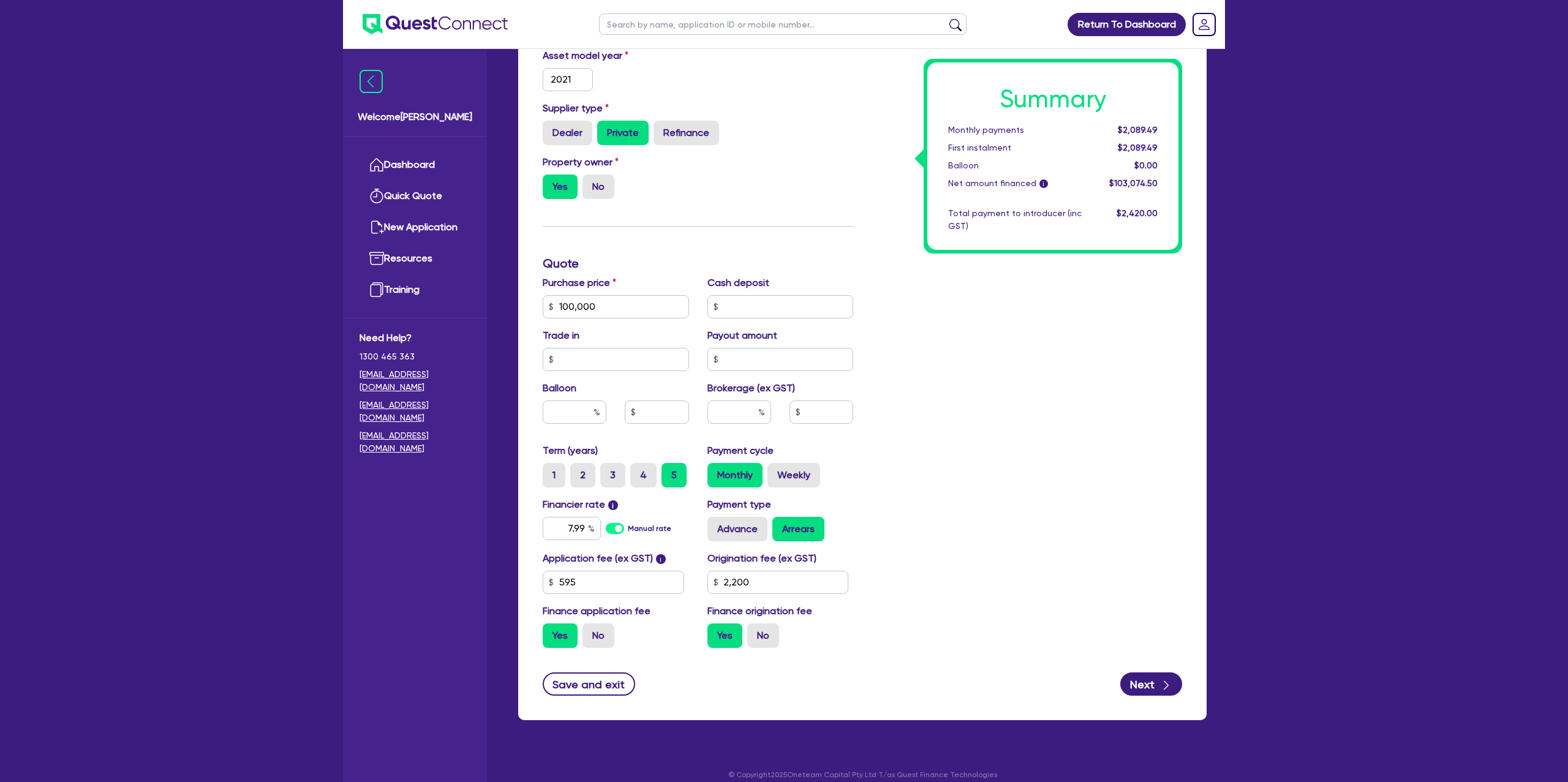
click at [586, 513] on div "Financier rate i 7.99 Manual rate" at bounding box center [615, 519] width 164 height 44
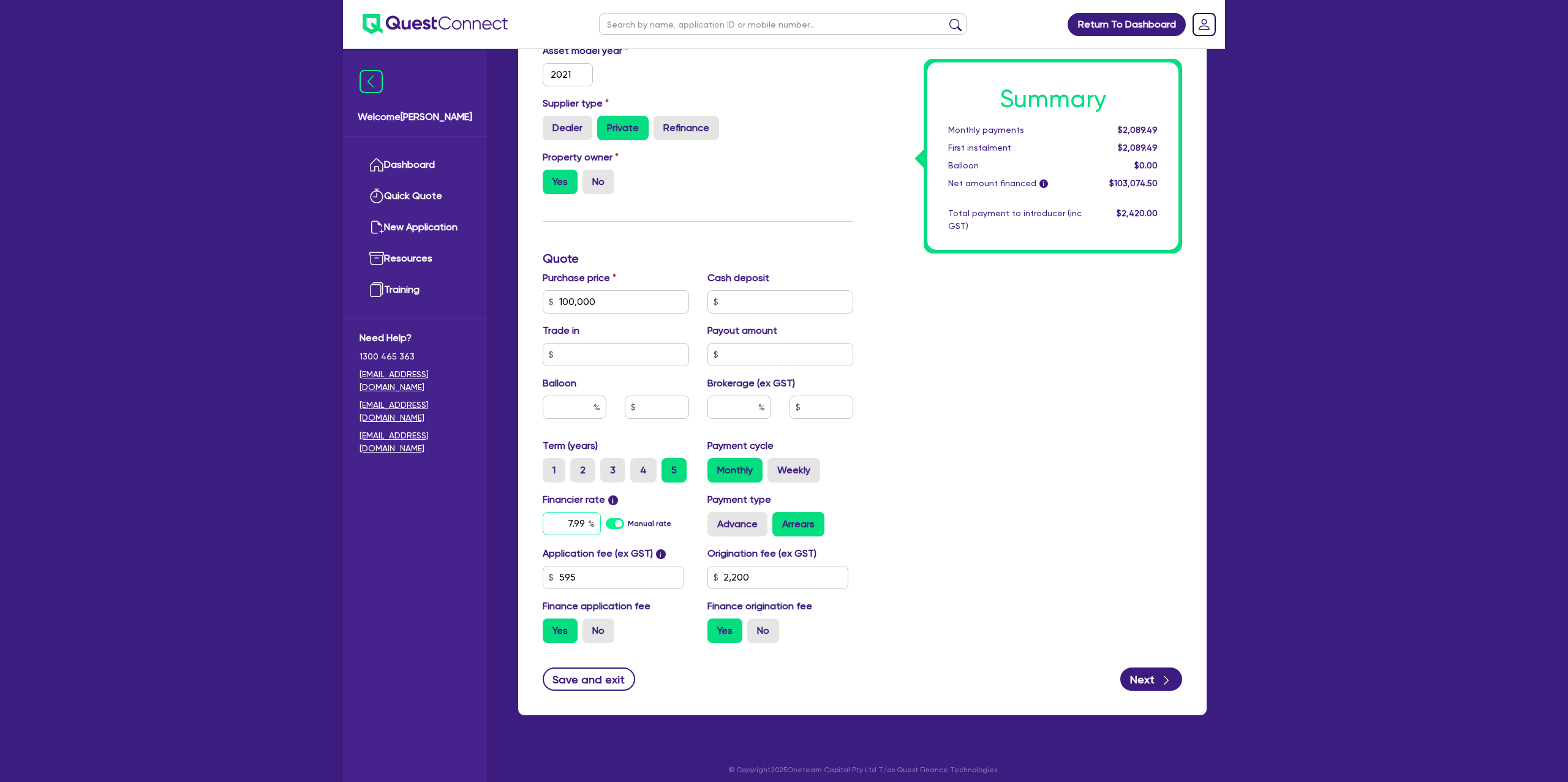
click at [585, 518] on input "7.99" at bounding box center [572, 523] width 58 height 23
type input "7"
type input "8.99"
type input "100,000"
type input "2,200"
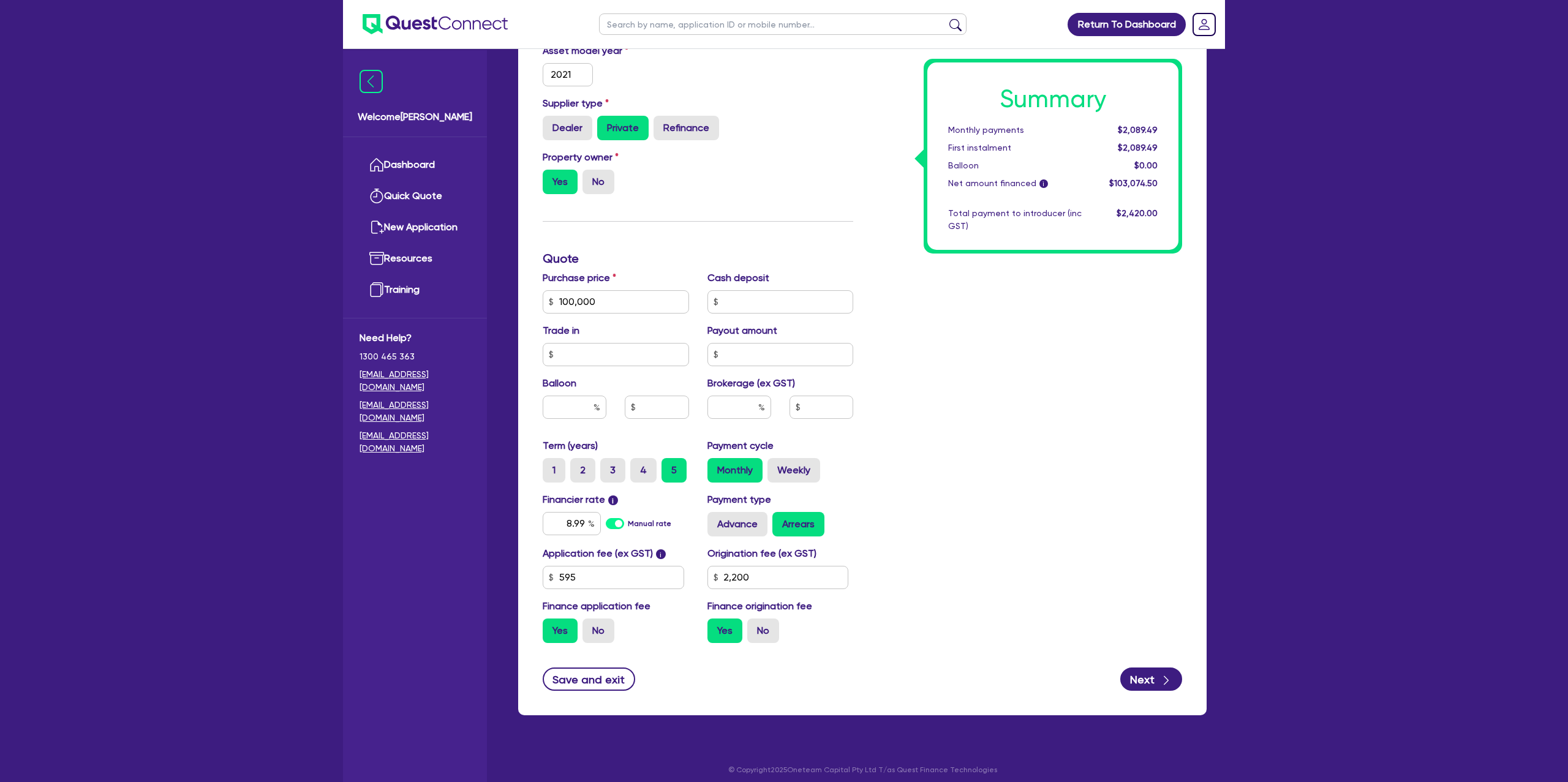
drag, startPoint x: 1102, startPoint y: 458, endPoint x: 1090, endPoint y: 455, distance: 12.4
click at [1101, 458] on div "Summary Monthly payments $2,089.49 First instalment $2,089.49 Balloon $0.00 Net…" at bounding box center [1026, 294] width 329 height 716
type input "100,000"
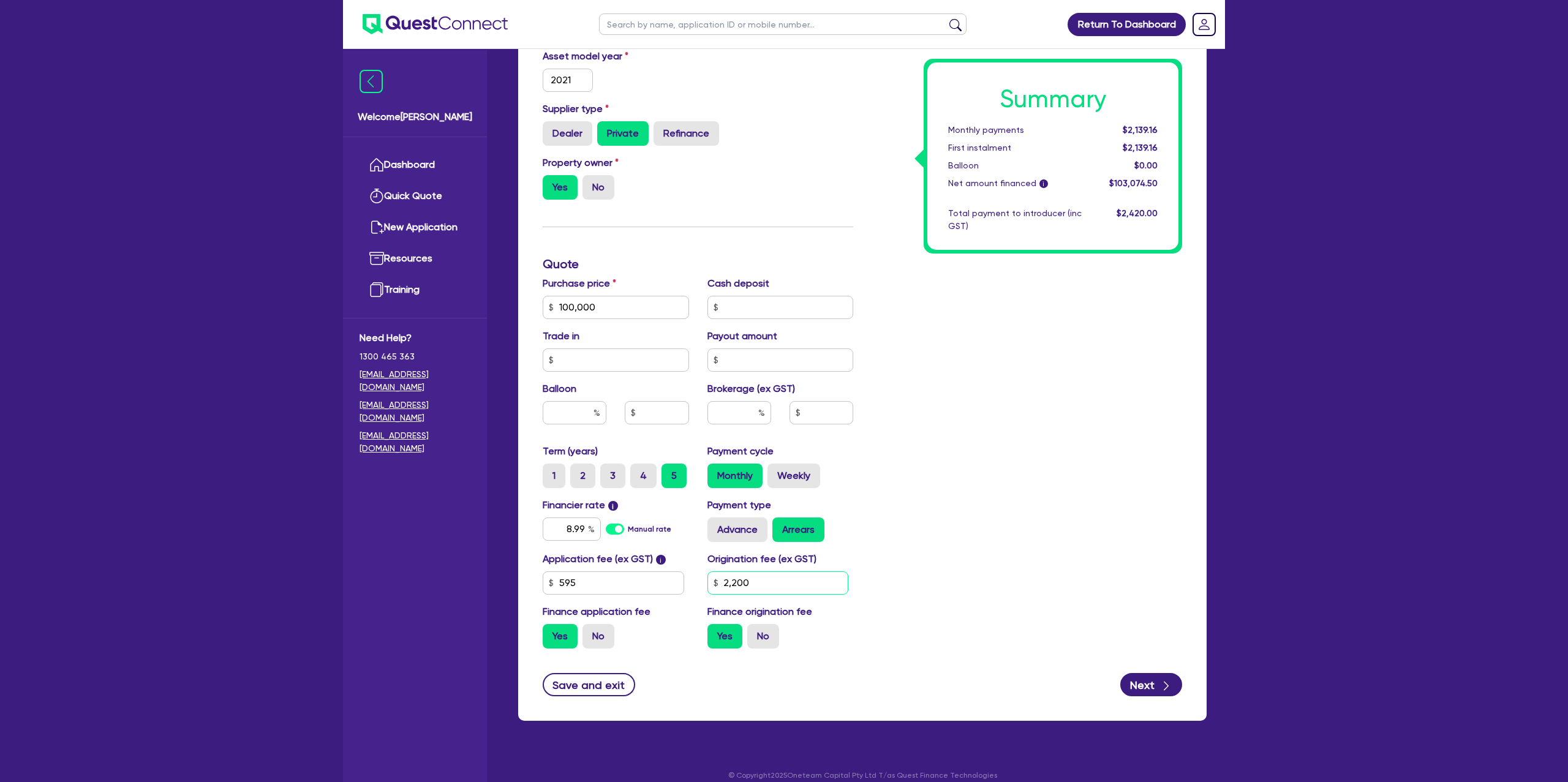
click at [761, 588] on input "2,200" at bounding box center [778, 583] width 142 height 23
type input "2"
type input "1,650"
type input "100,000"
drag, startPoint x: 1196, startPoint y: 486, endPoint x: 1192, endPoint y: 480, distance: 7.2
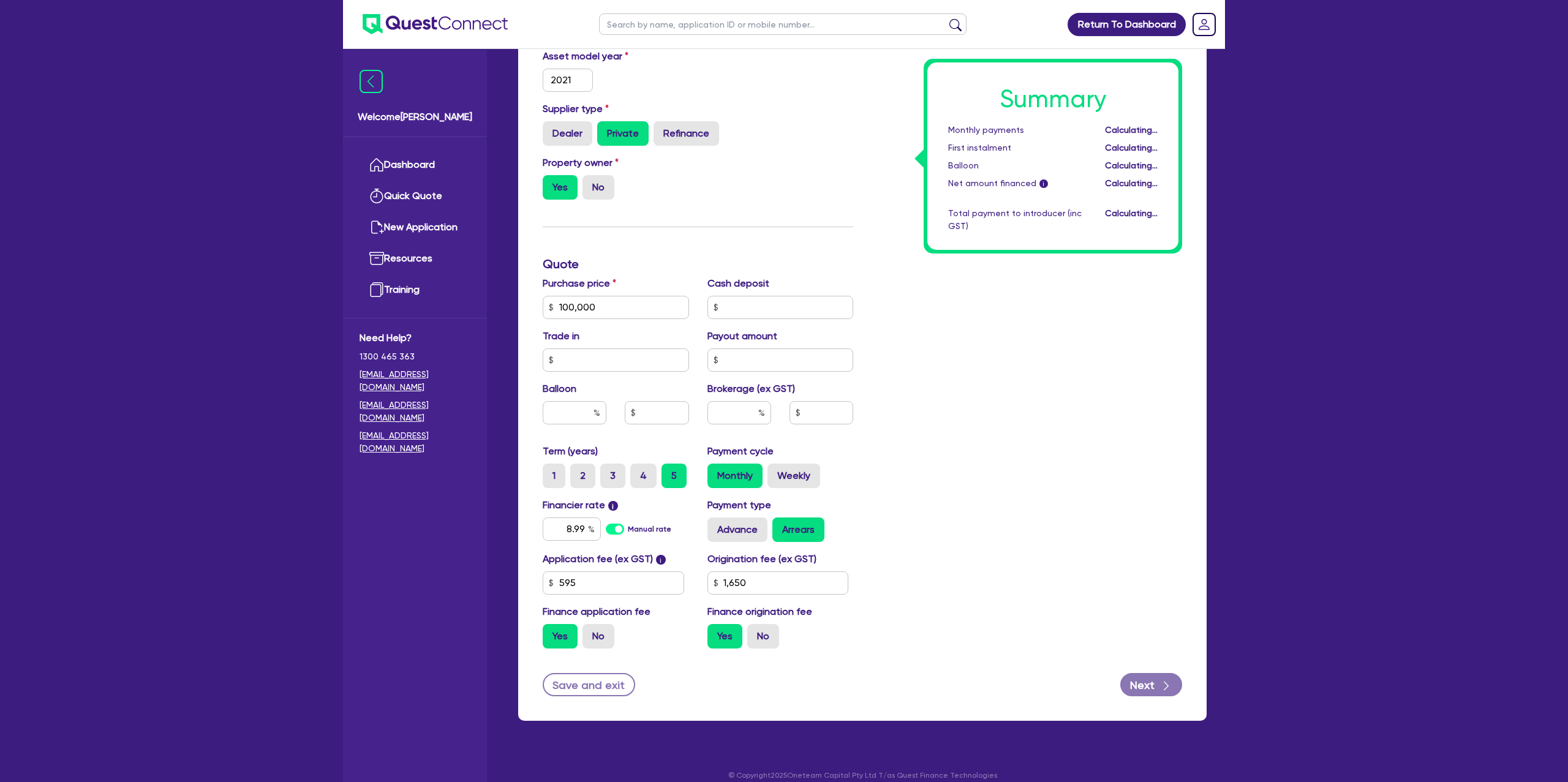
click at [1195, 484] on div "Finance type Chattel Mortgage Business Loan Asset type category Select Cars and…" at bounding box center [862, 329] width 689 height 784
click at [733, 416] on input "text" at bounding box center [739, 412] width 63 height 23
type input "8"
type input "0"
type input "100,000"
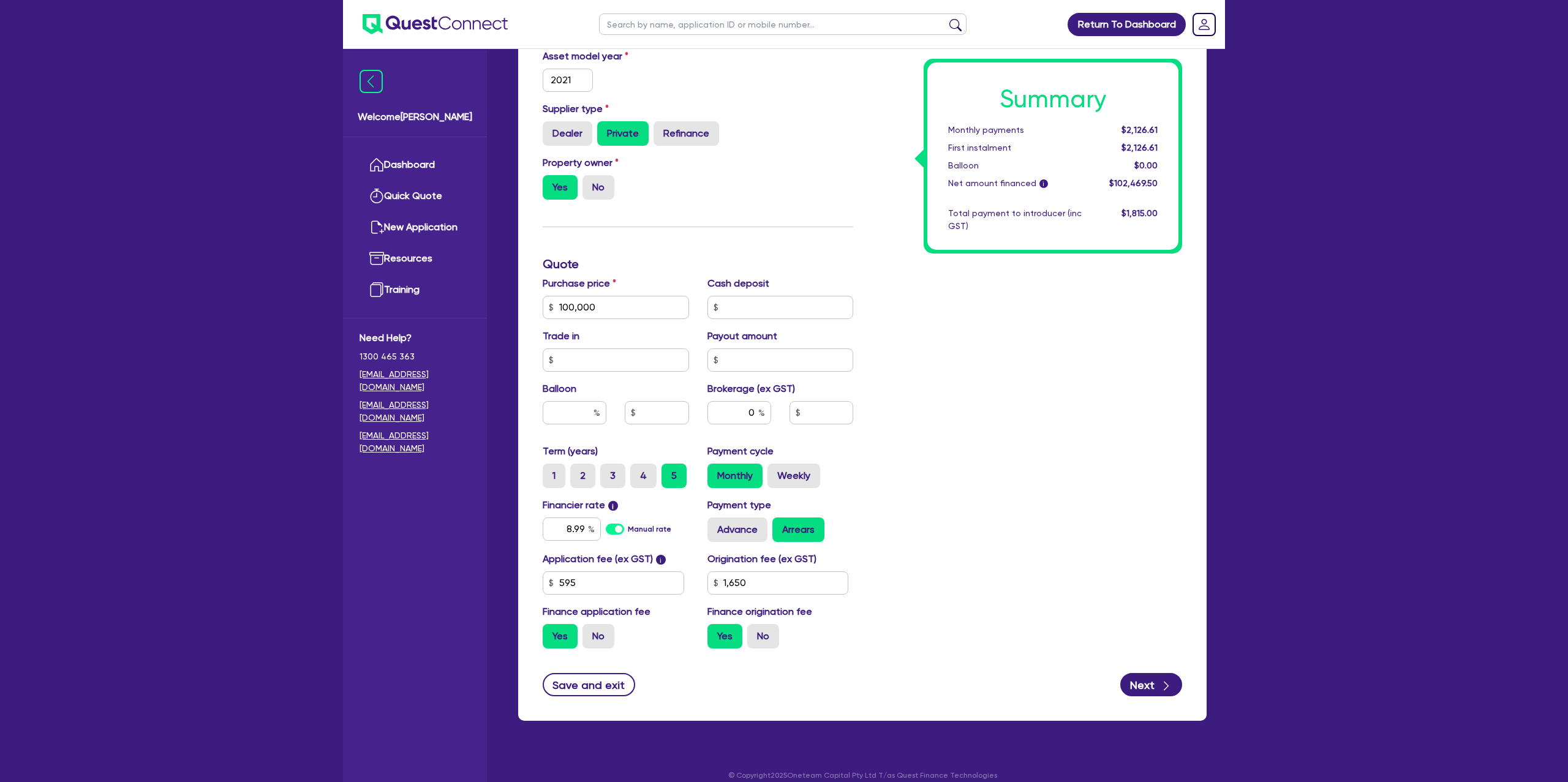
click at [1063, 376] on div "Summary Monthly payments $2,126.61 First instalment $2,126.61 Balloon $0.00 Net…" at bounding box center [1026, 300] width 329 height 716
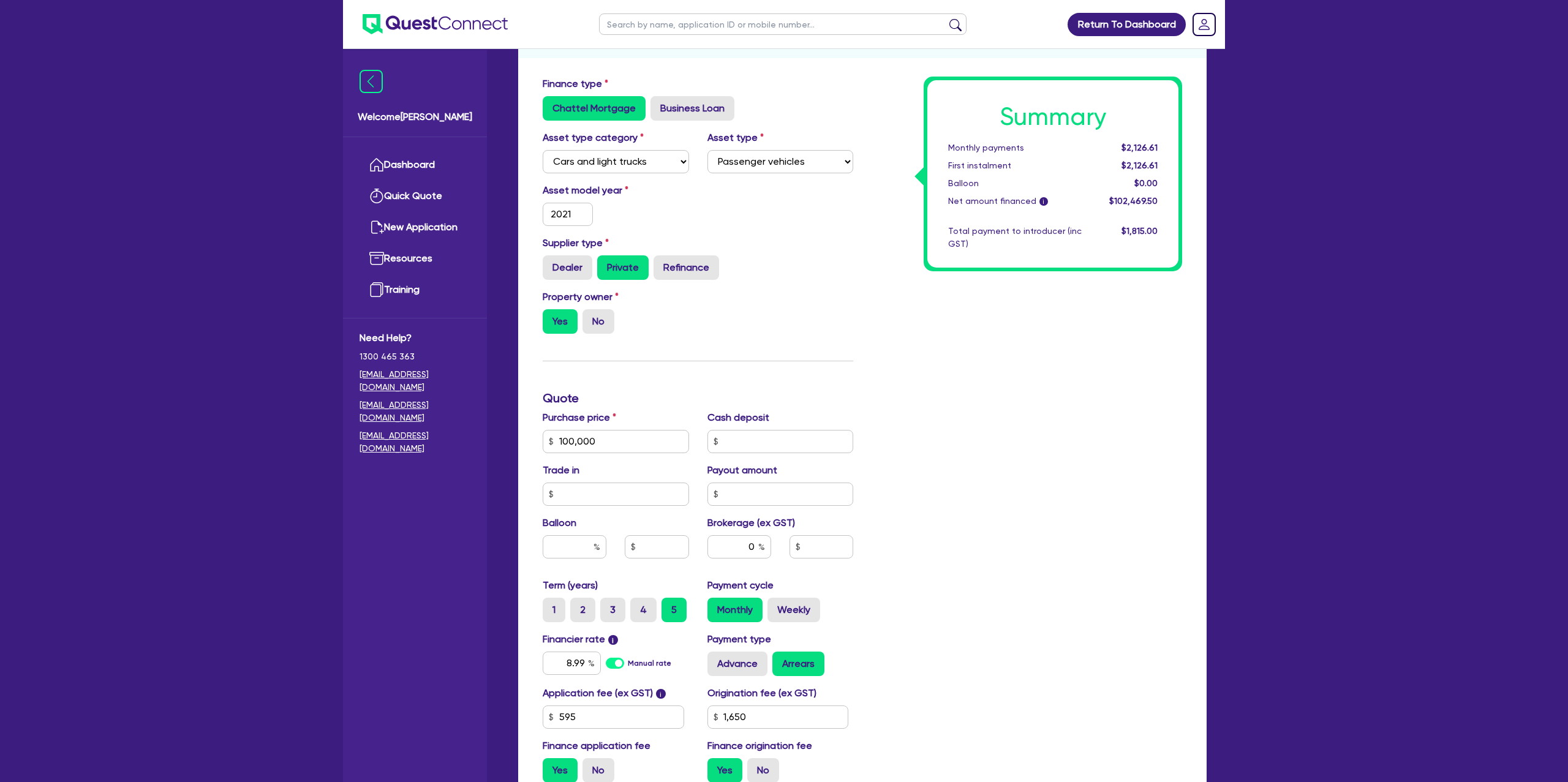
scroll to position [0, 0]
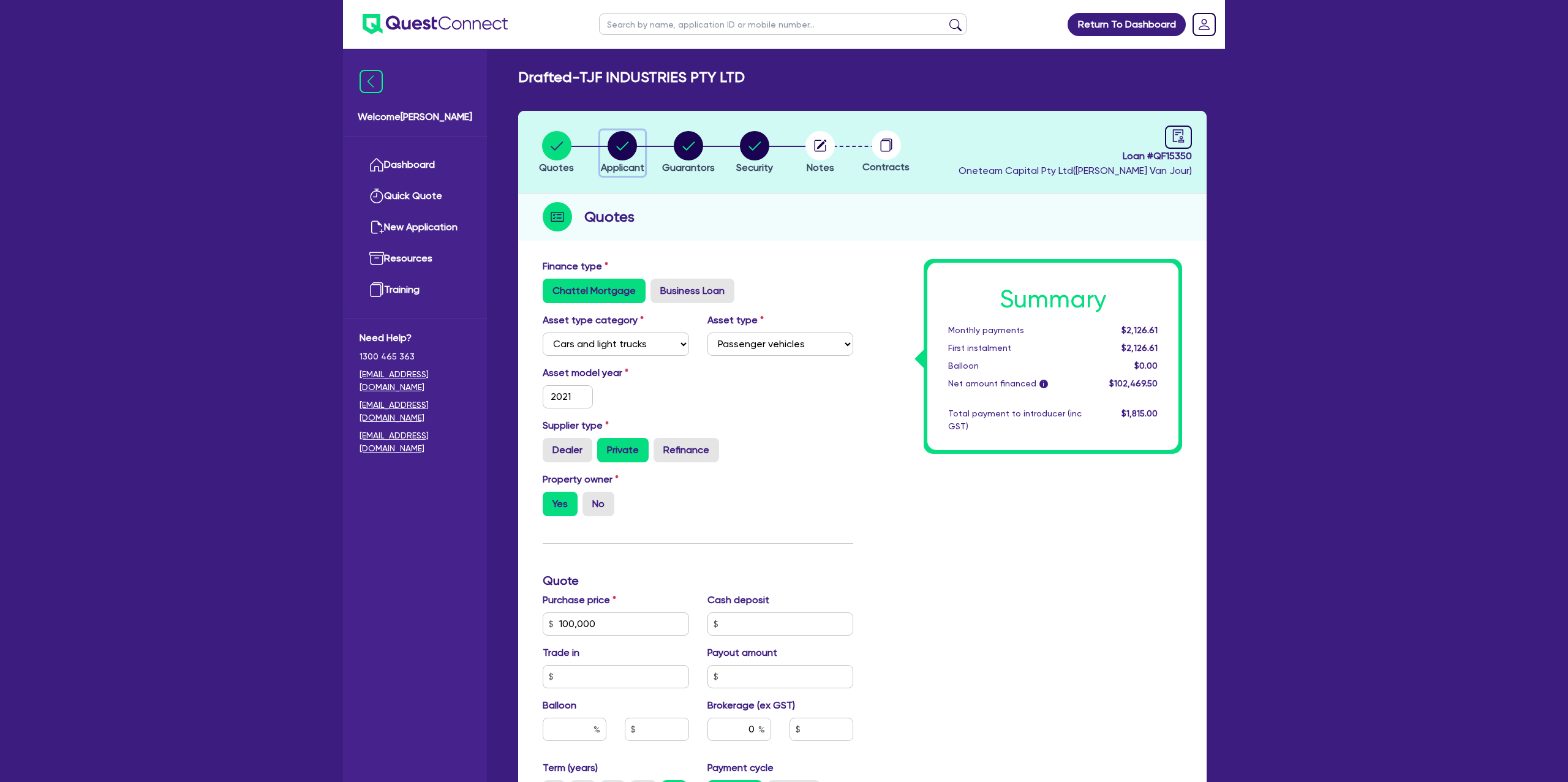
click at [627, 163] on span "Applicant" at bounding box center [623, 167] width 44 height 11
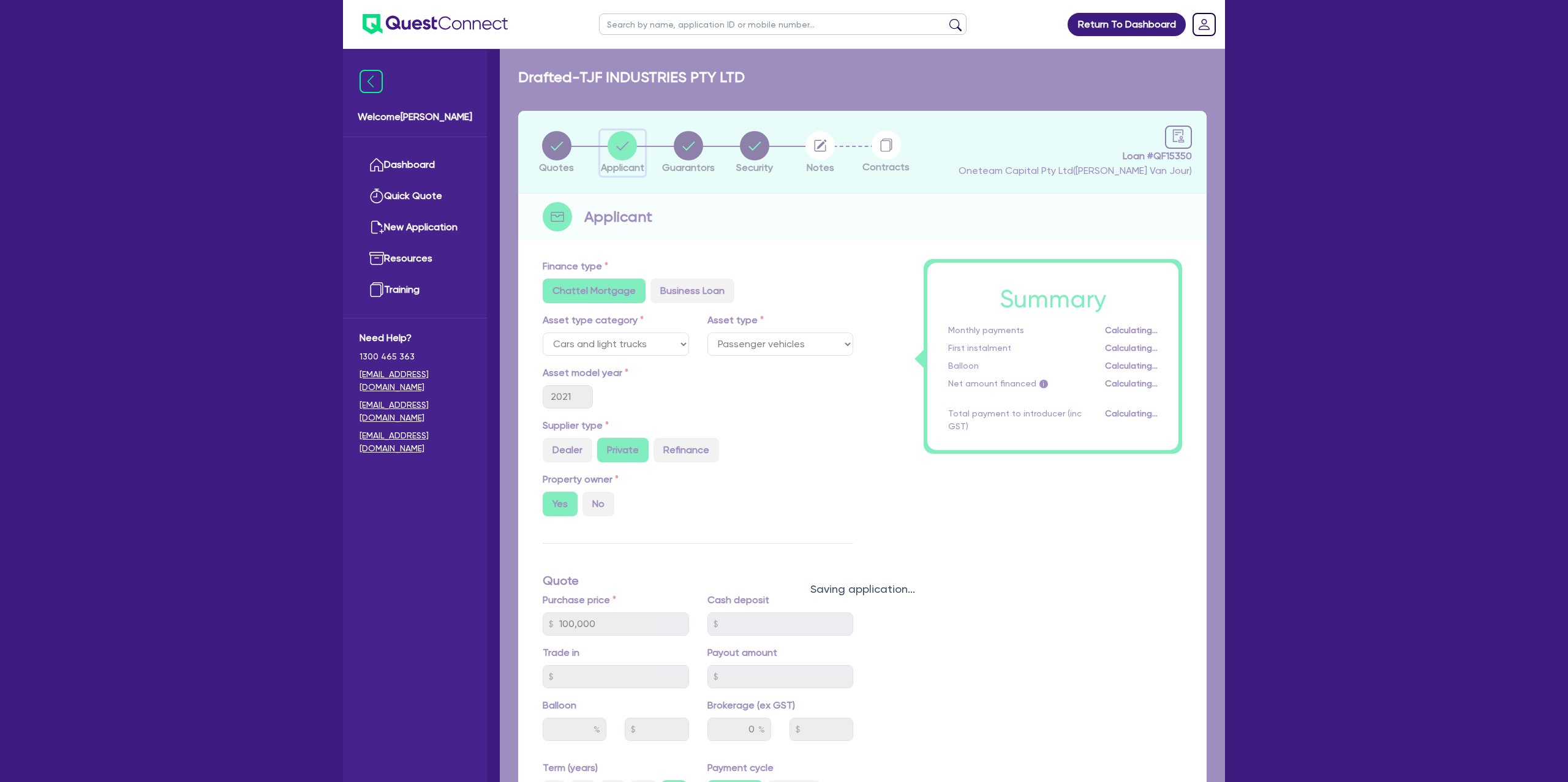
select select "COMPANY"
select select "BUILDING_CONSTRUCTION"
select select "TRADES_SERVICES_CONSUMERS"
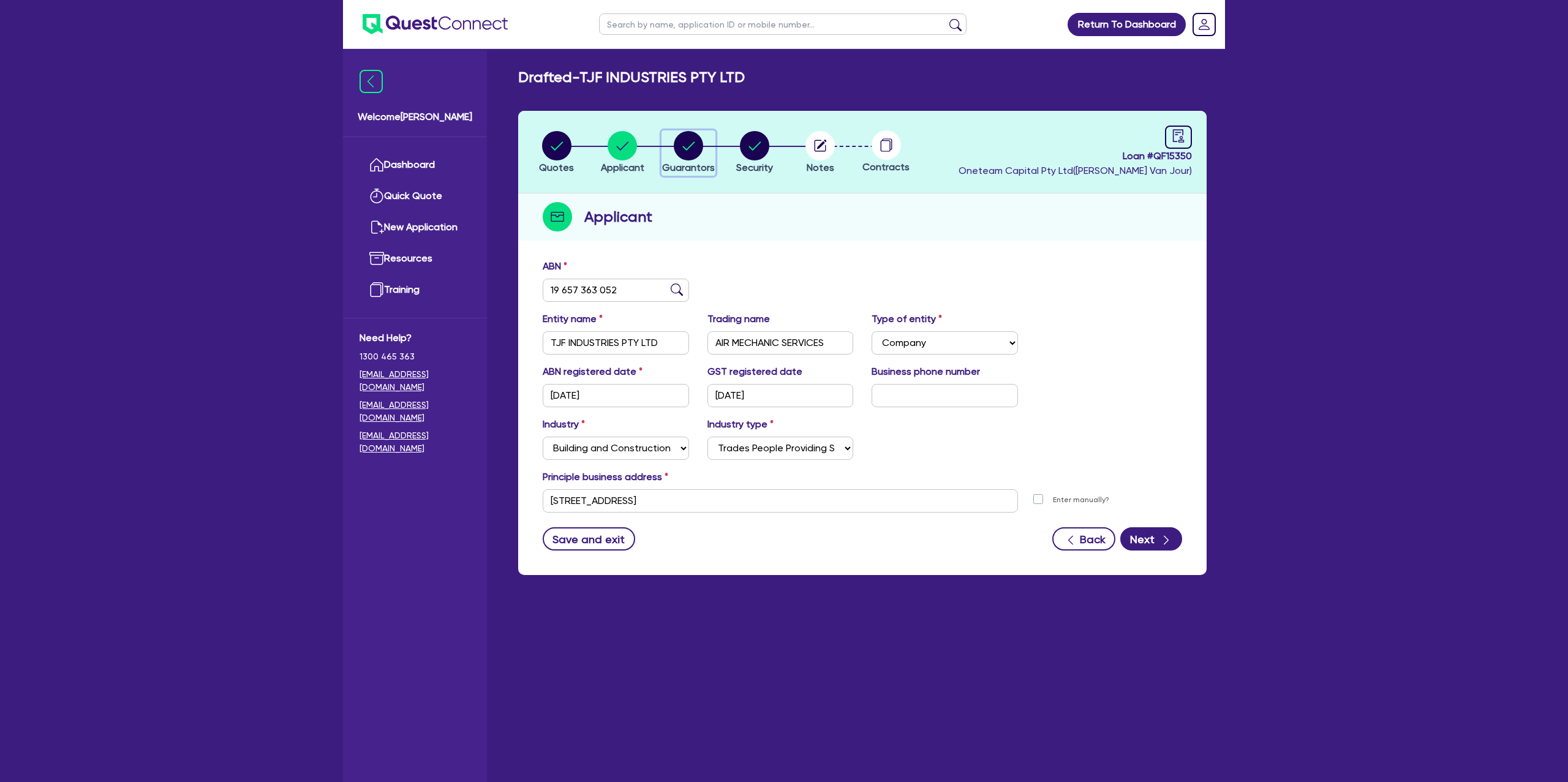
click at [686, 147] on circle "button" at bounding box center [688, 146] width 29 height 29
select select "MR"
select select "[GEOGRAPHIC_DATA]"
select select "SINGLE"
select select "INVESTMENT_PROPERTY"
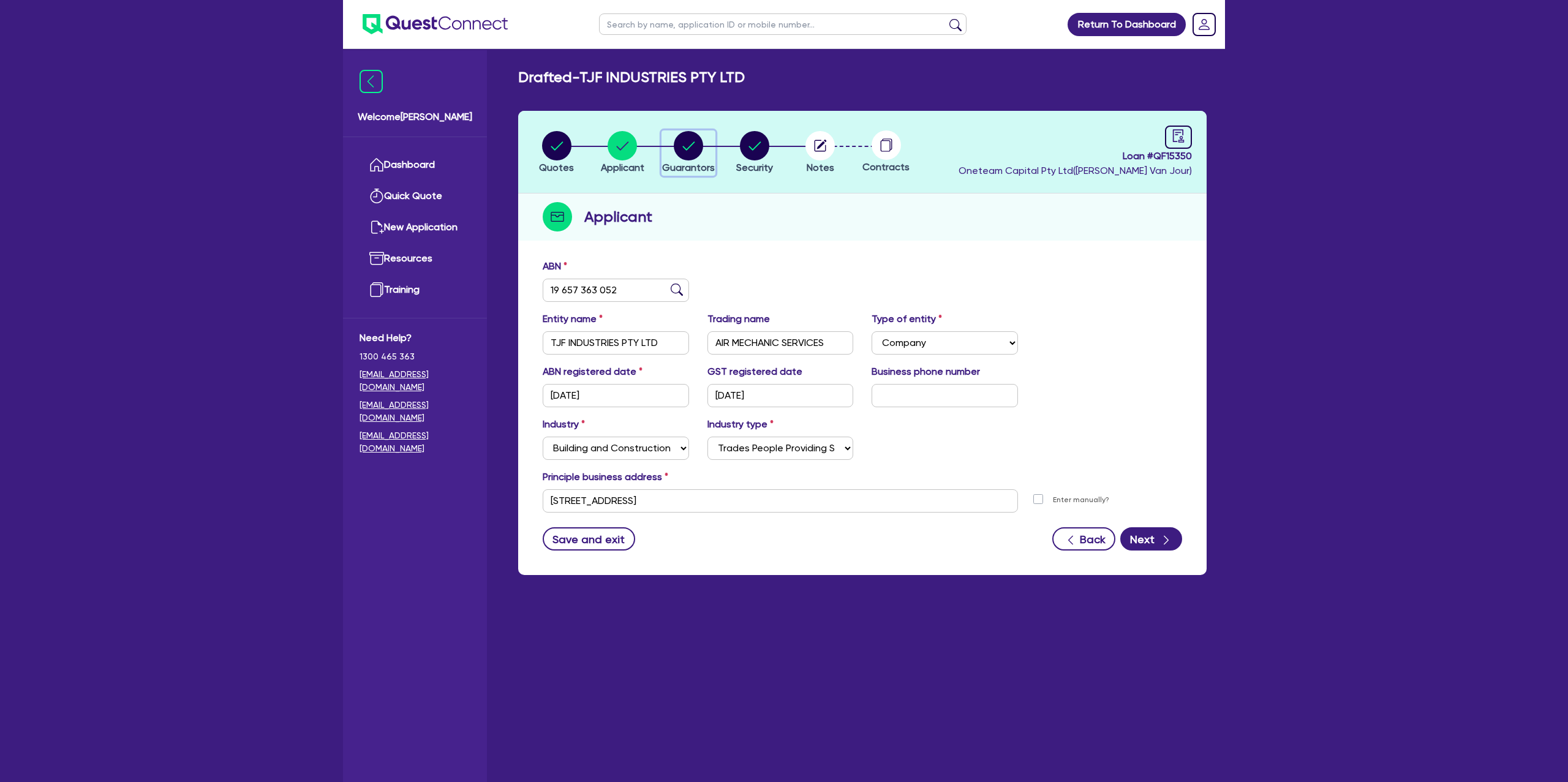
select select "CASH"
select select "MORTGAGE"
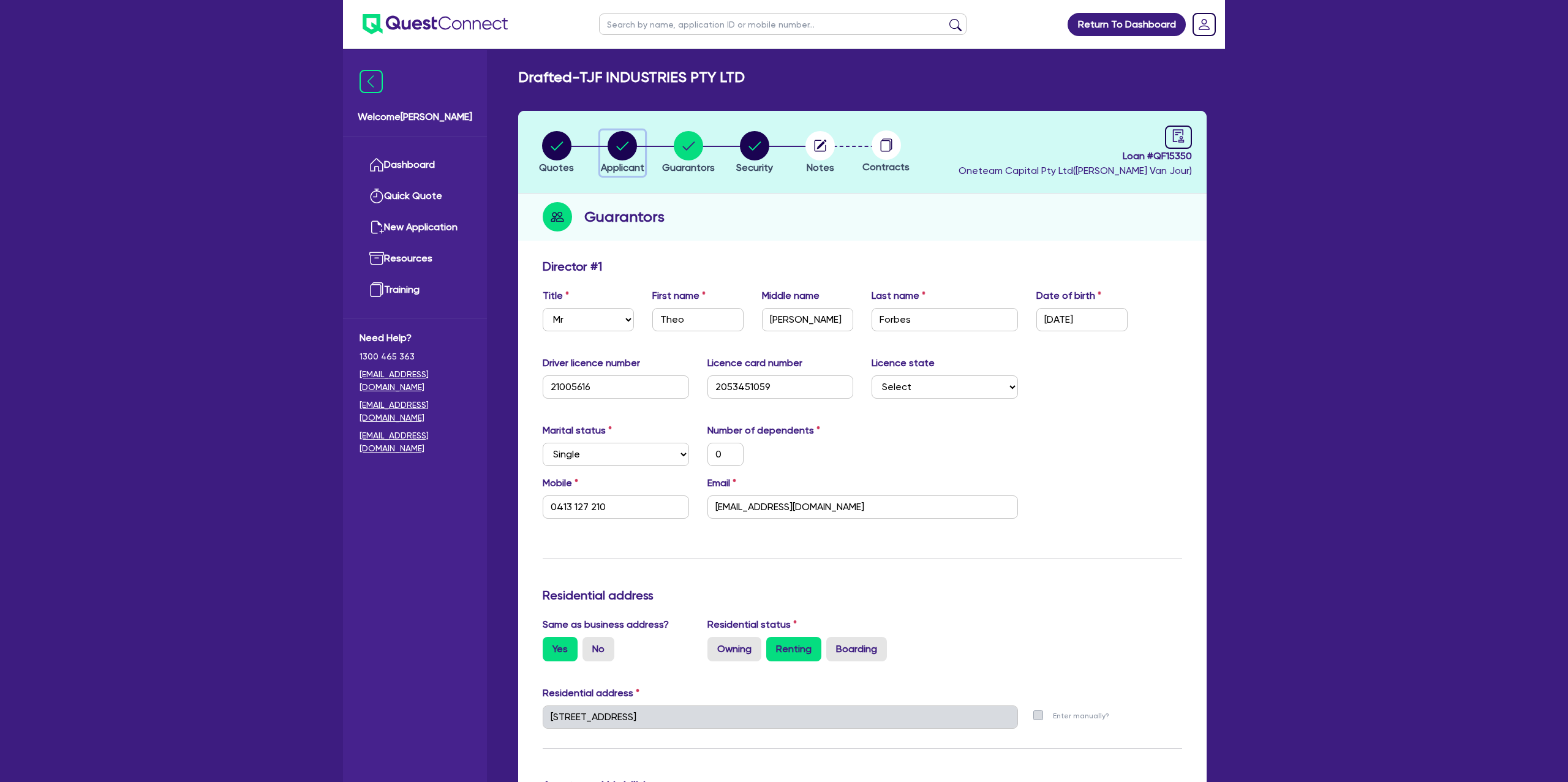
click at [625, 145] on circle "button" at bounding box center [622, 146] width 29 height 29
select select "COMPANY"
select select "BUILDING_CONSTRUCTION"
select select "TRADES_SERVICES_CONSUMERS"
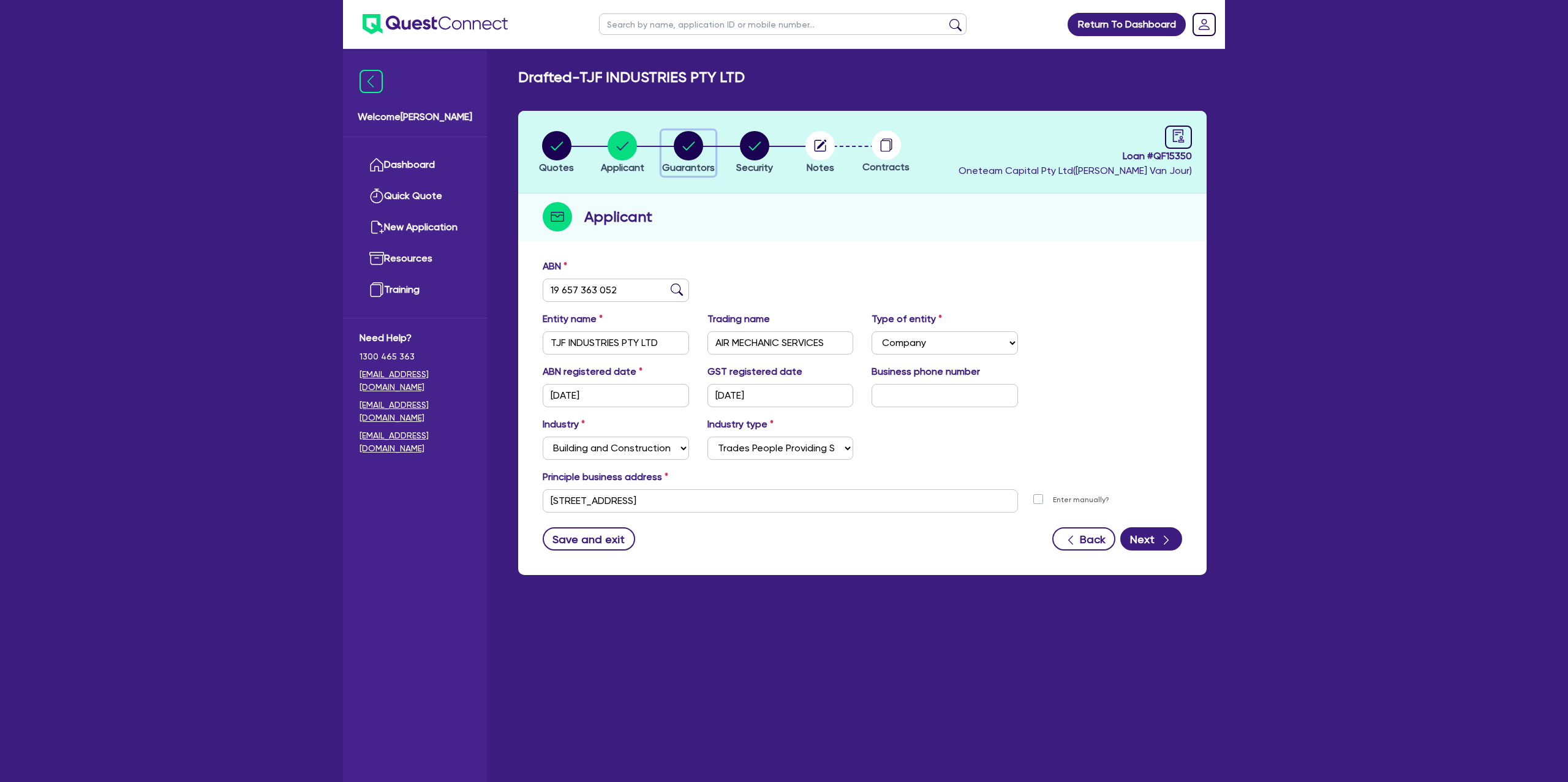
click at [701, 145] on circle "button" at bounding box center [688, 146] width 29 height 29
select select "MR"
select select "[GEOGRAPHIC_DATA]"
select select "SINGLE"
select select "INVESTMENT_PROPERTY"
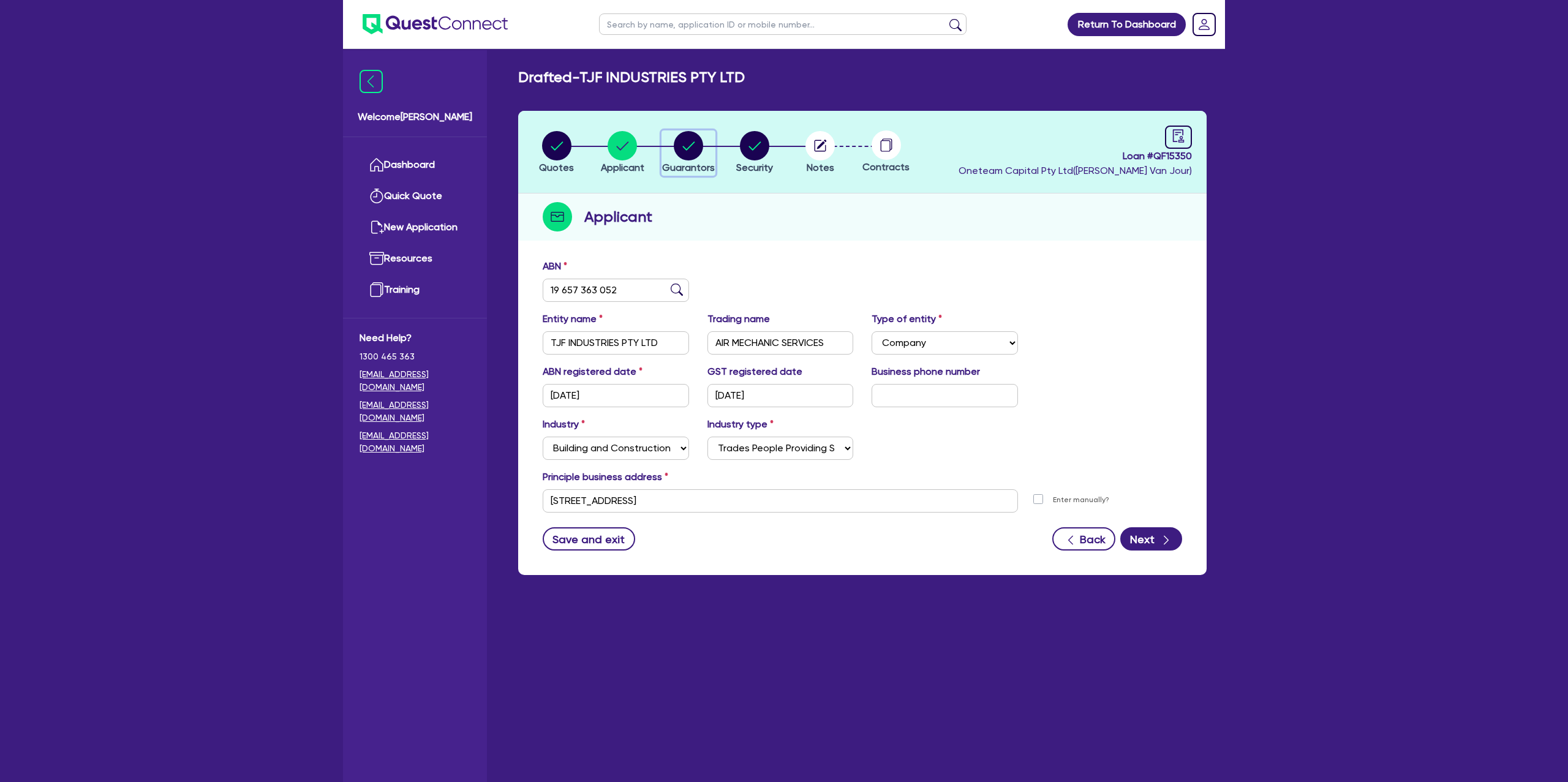
select select "CASH"
select select "MORTGAGE"
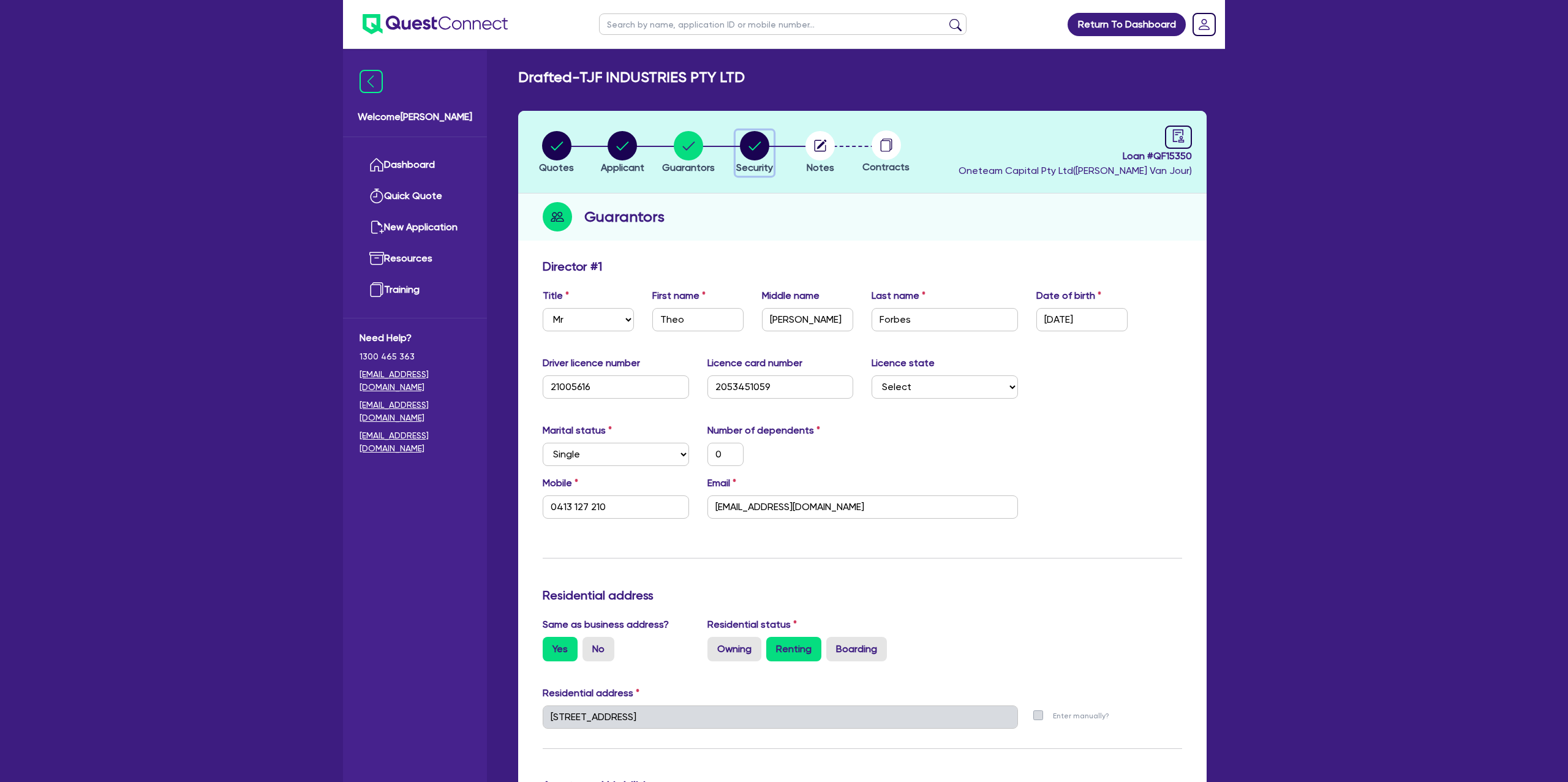
click at [744, 147] on circle "button" at bounding box center [754, 146] width 29 height 29
select select "CARS_AND_LIGHT_TRUCKS"
select select "PASSENGER_VEHICLES"
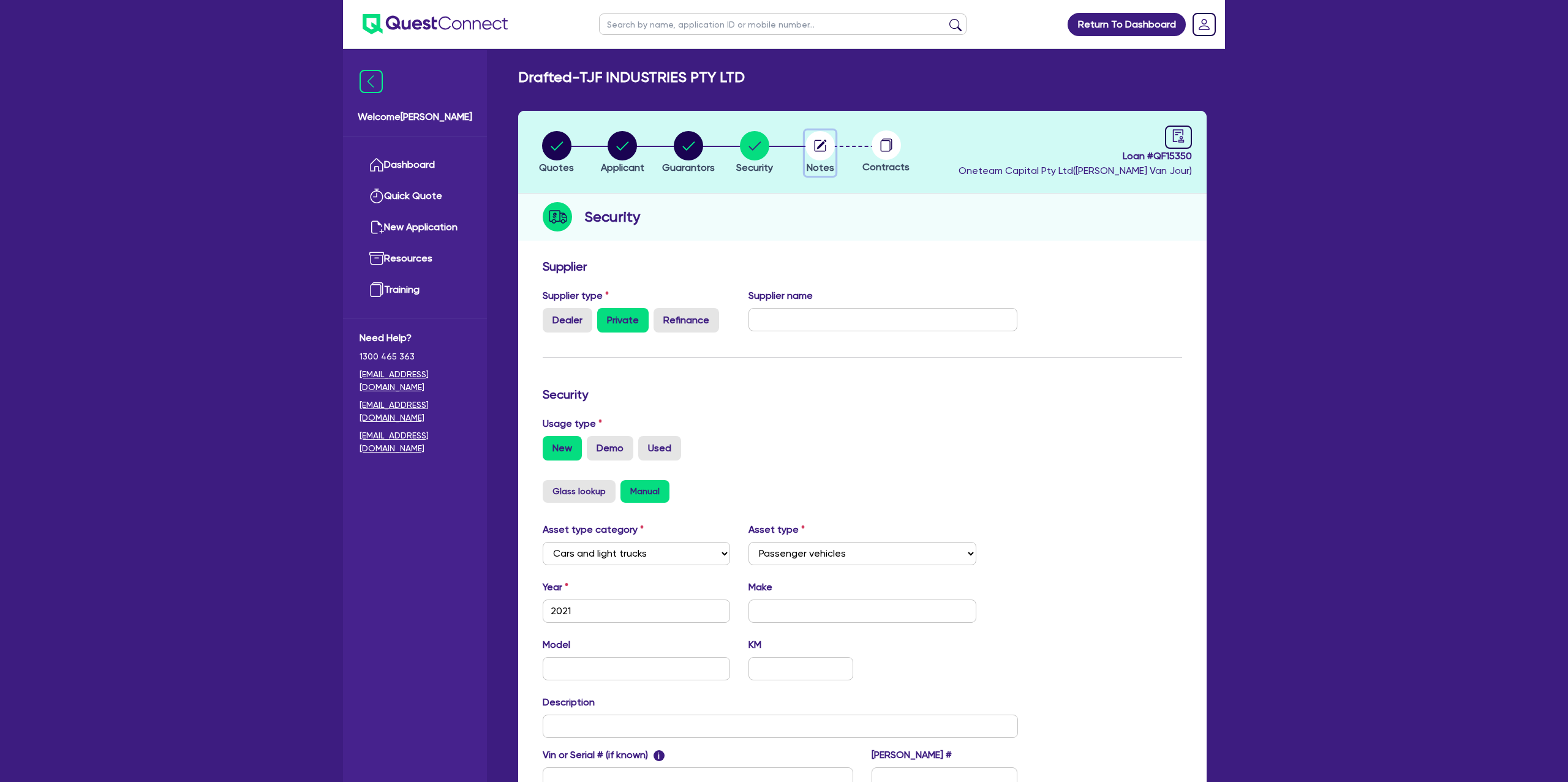
click at [817, 148] on circle "button" at bounding box center [820, 146] width 29 height 29
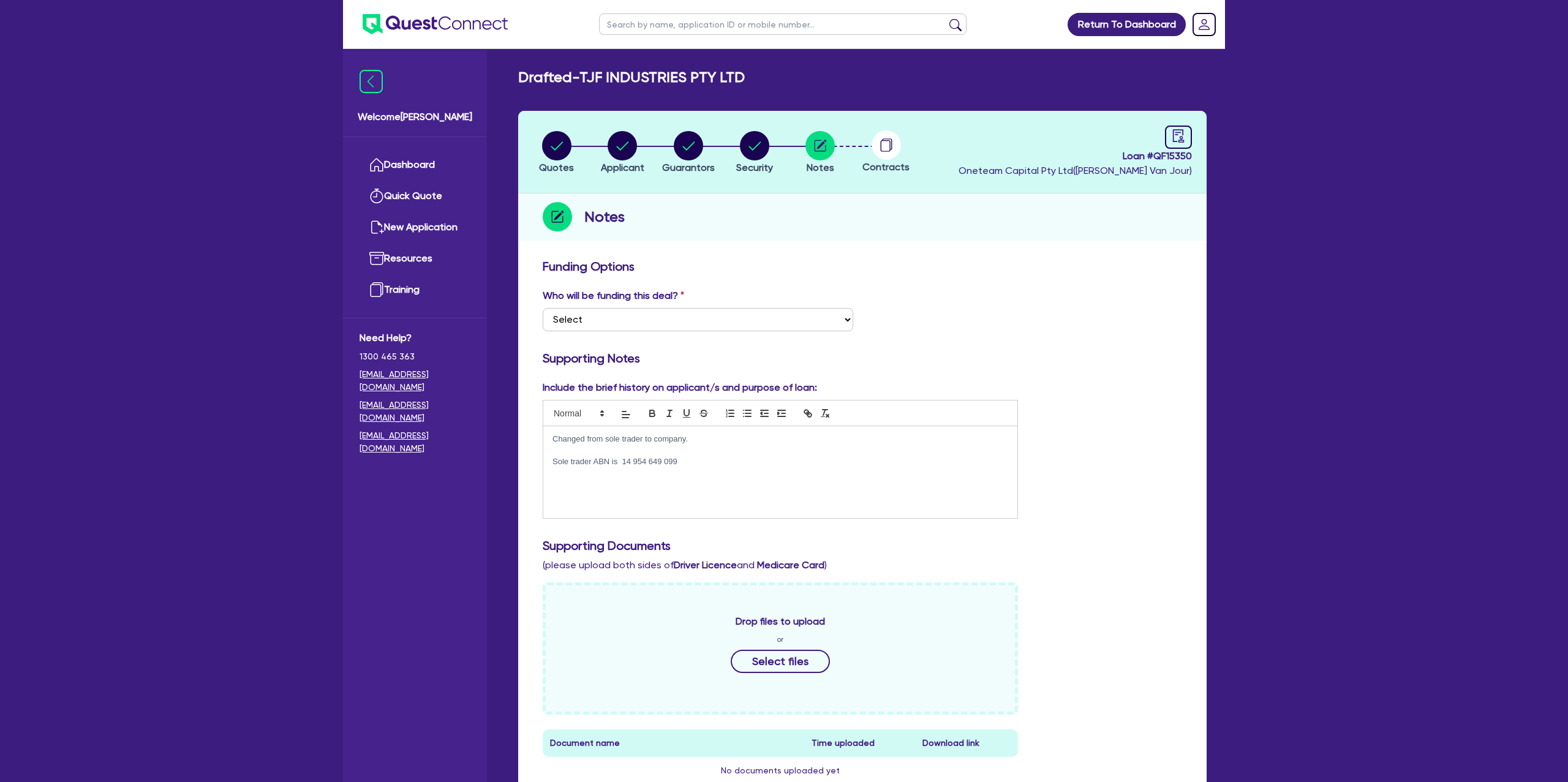
click at [648, 155] on li "Applicant" at bounding box center [623, 152] width 66 height 43
click at [778, 259] on h3 "Funding Options" at bounding box center [863, 266] width 640 height 14
click at [616, 146] on circle "button" at bounding box center [622, 146] width 29 height 29
select select "COMPANY"
select select "BUILDING_CONSTRUCTION"
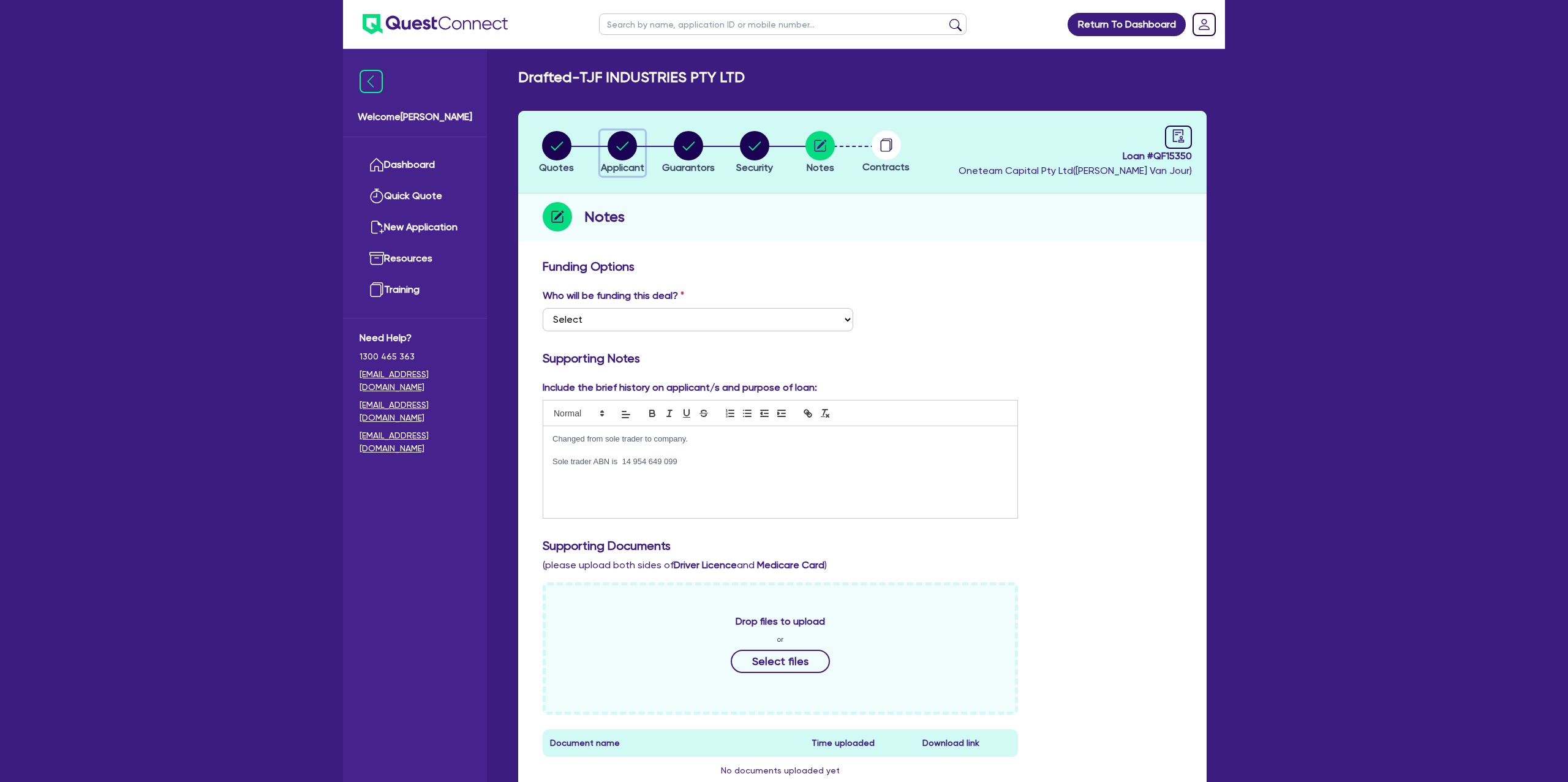
select select "TRADES_SERVICES_CONSUMERS"
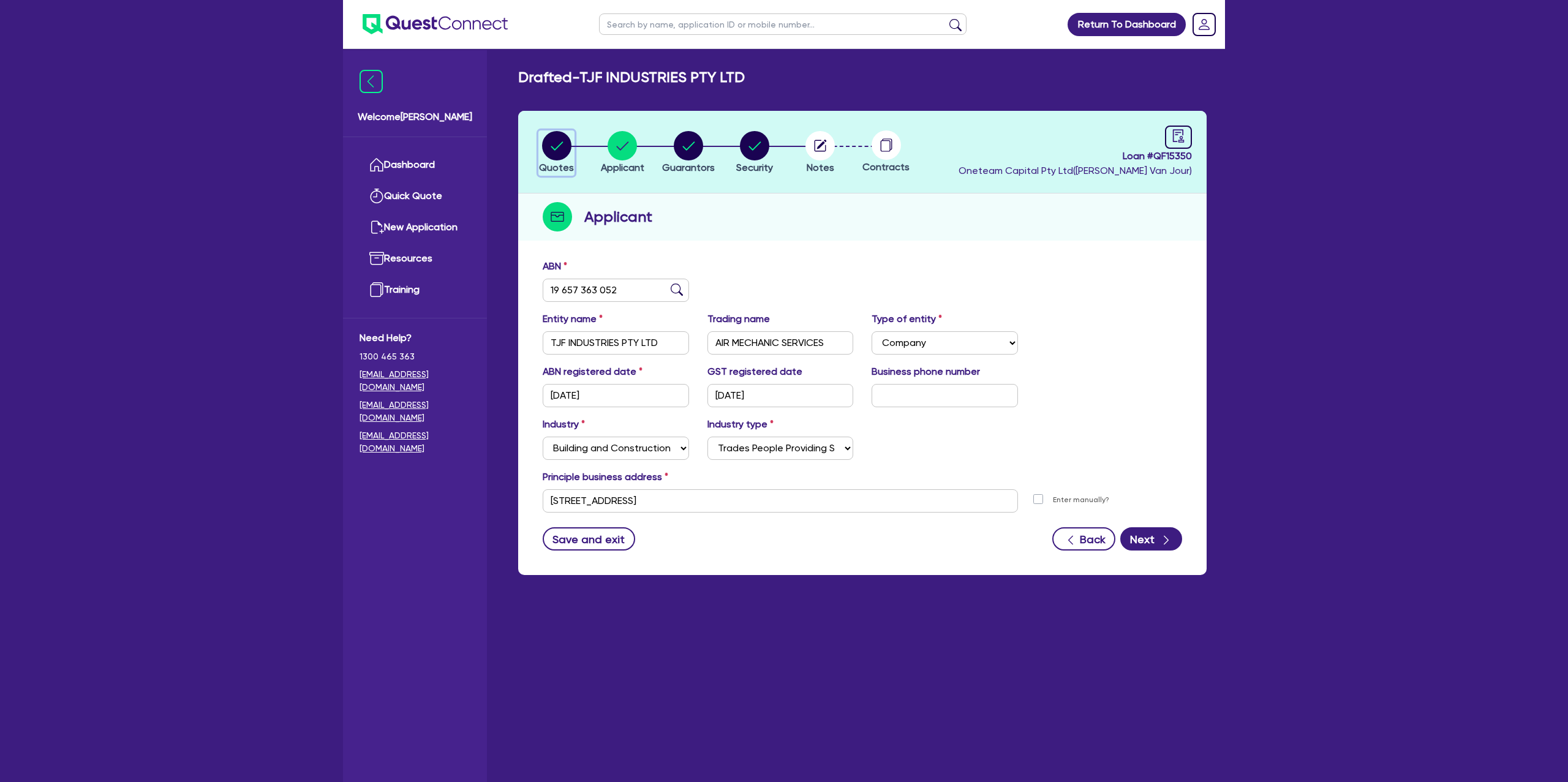
click at [566, 142] on circle "button" at bounding box center [557, 146] width 29 height 29
select select "CARS_AND_LIGHT_TRUCKS"
select select "PASSENGER_VEHICLES"
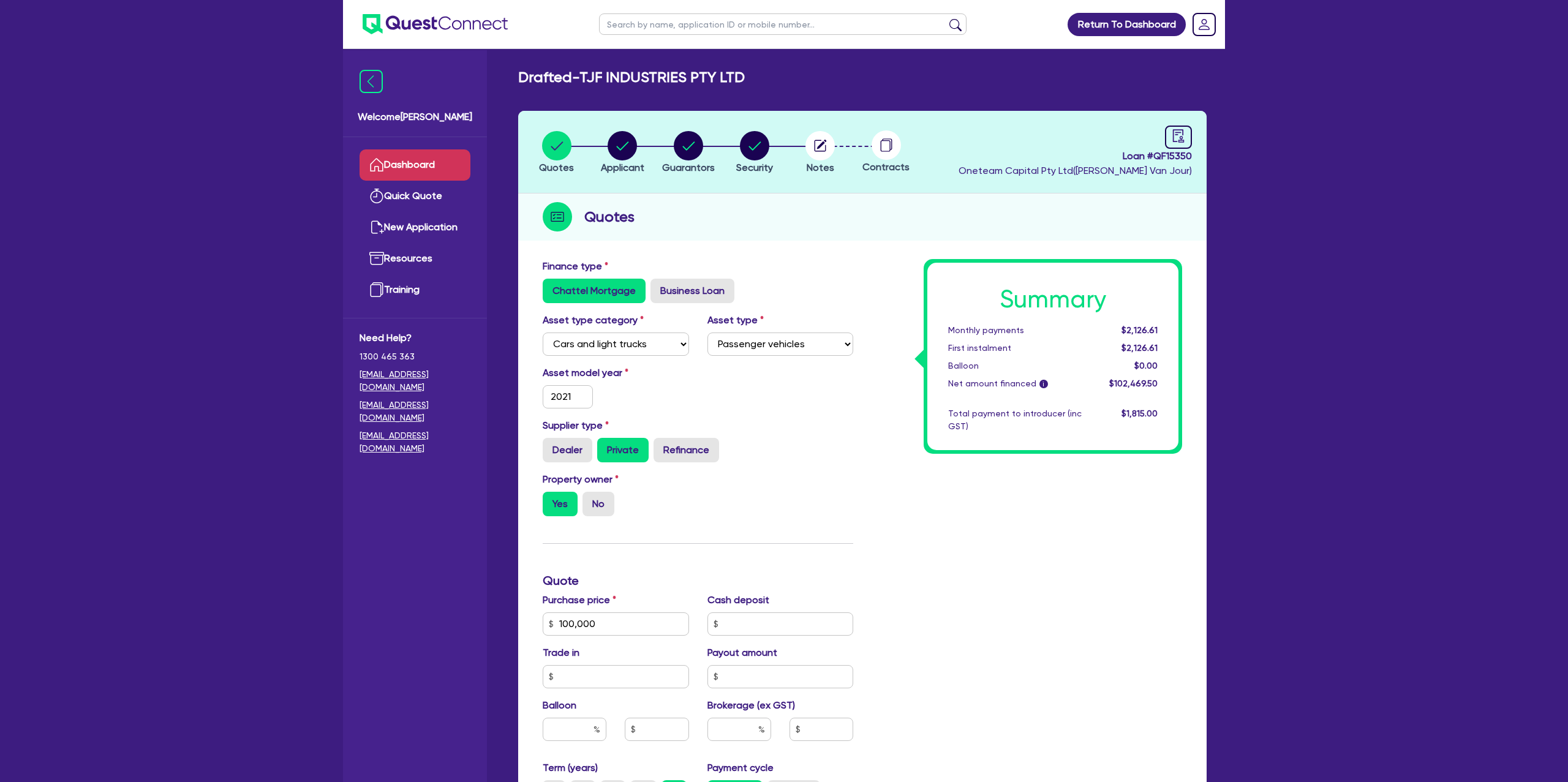
click at [430, 170] on link "Dashboard" at bounding box center [415, 164] width 111 height 31
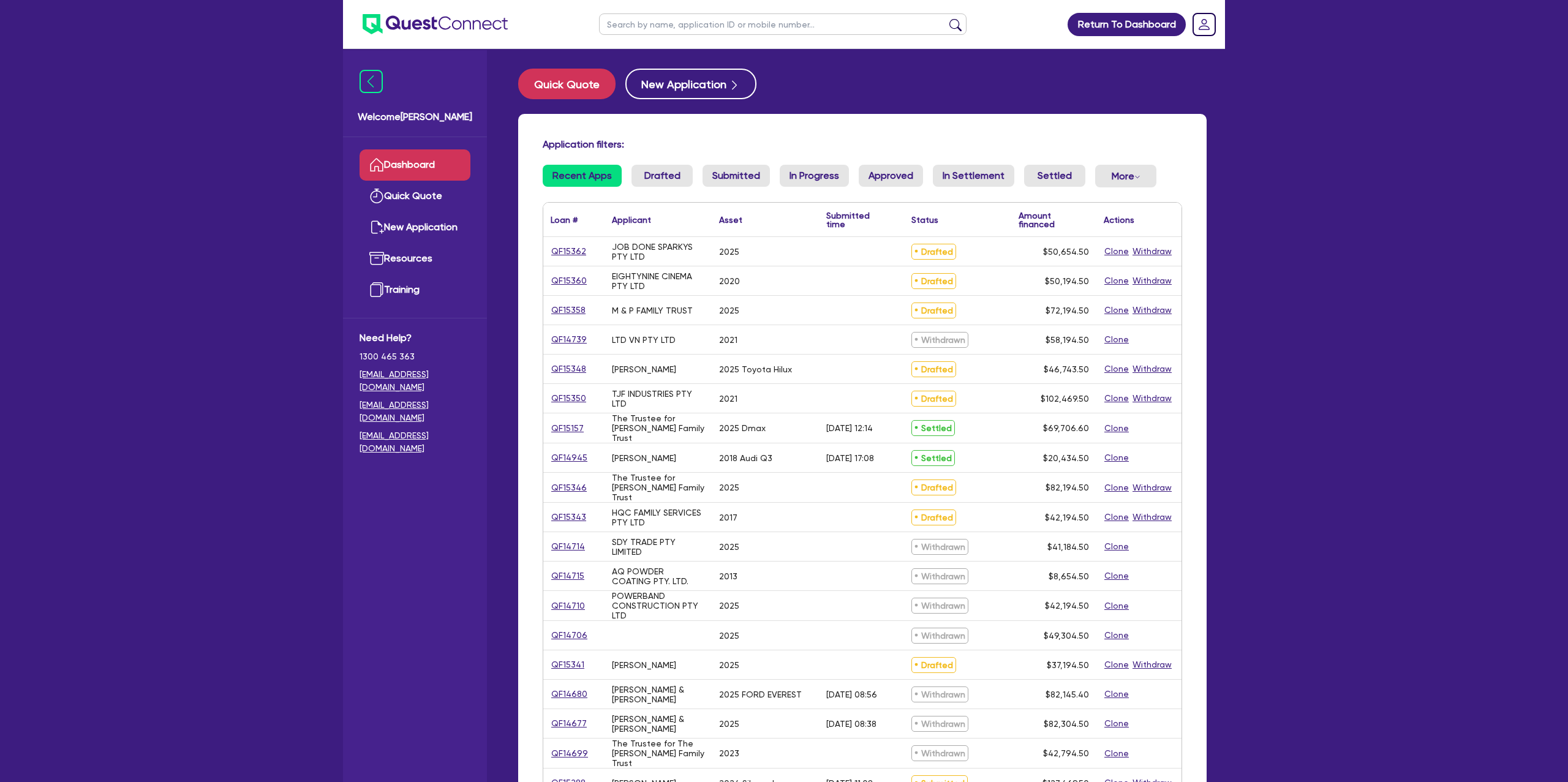
click at [658, 34] on input "text" at bounding box center [782, 24] width 367 height 21
click at [946, 18] on button "submit" at bounding box center [956, 26] width 20 height 17
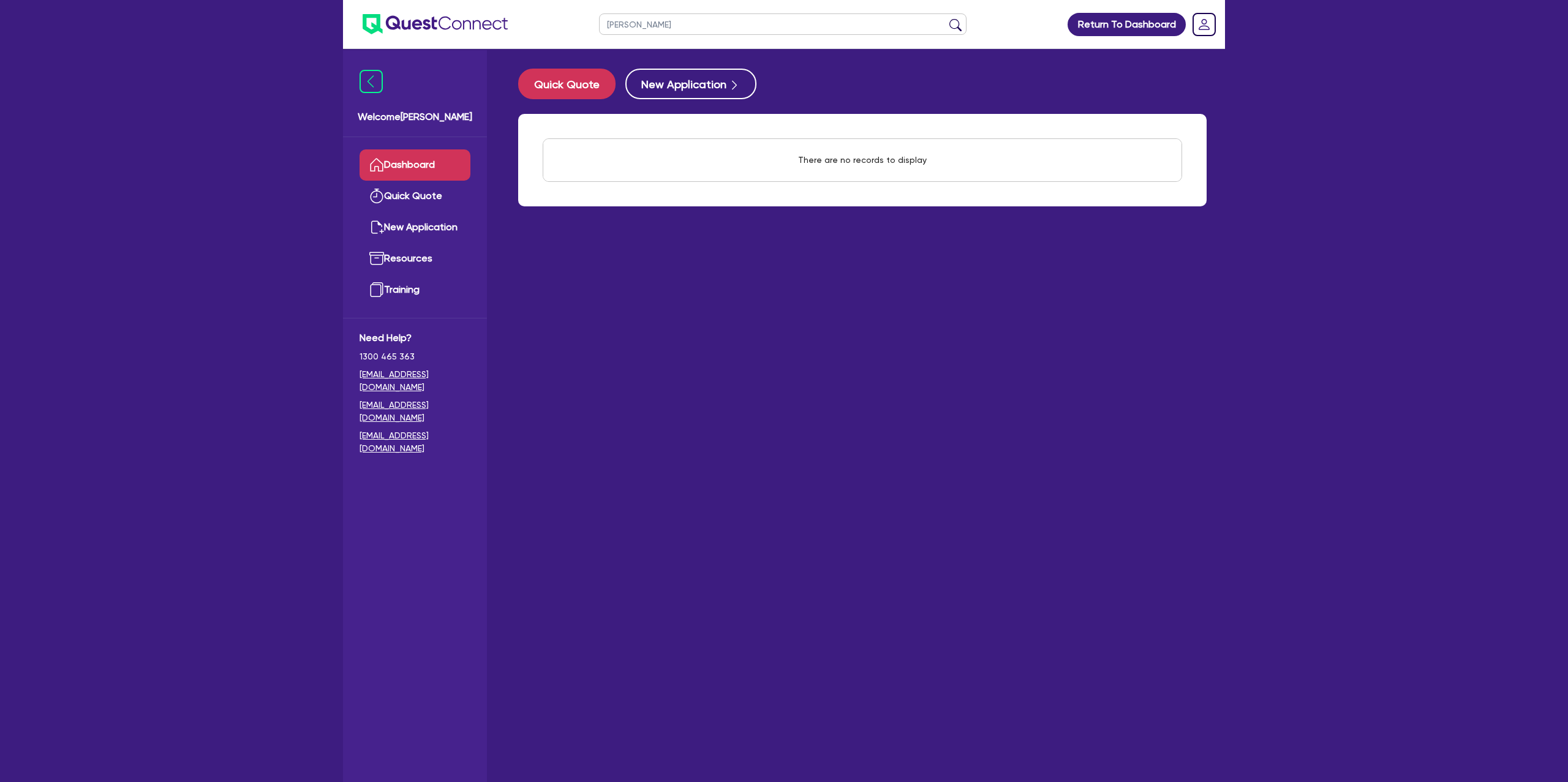
type input "[PERSON_NAME]"
click at [946, 18] on button "submit" at bounding box center [956, 26] width 20 height 17
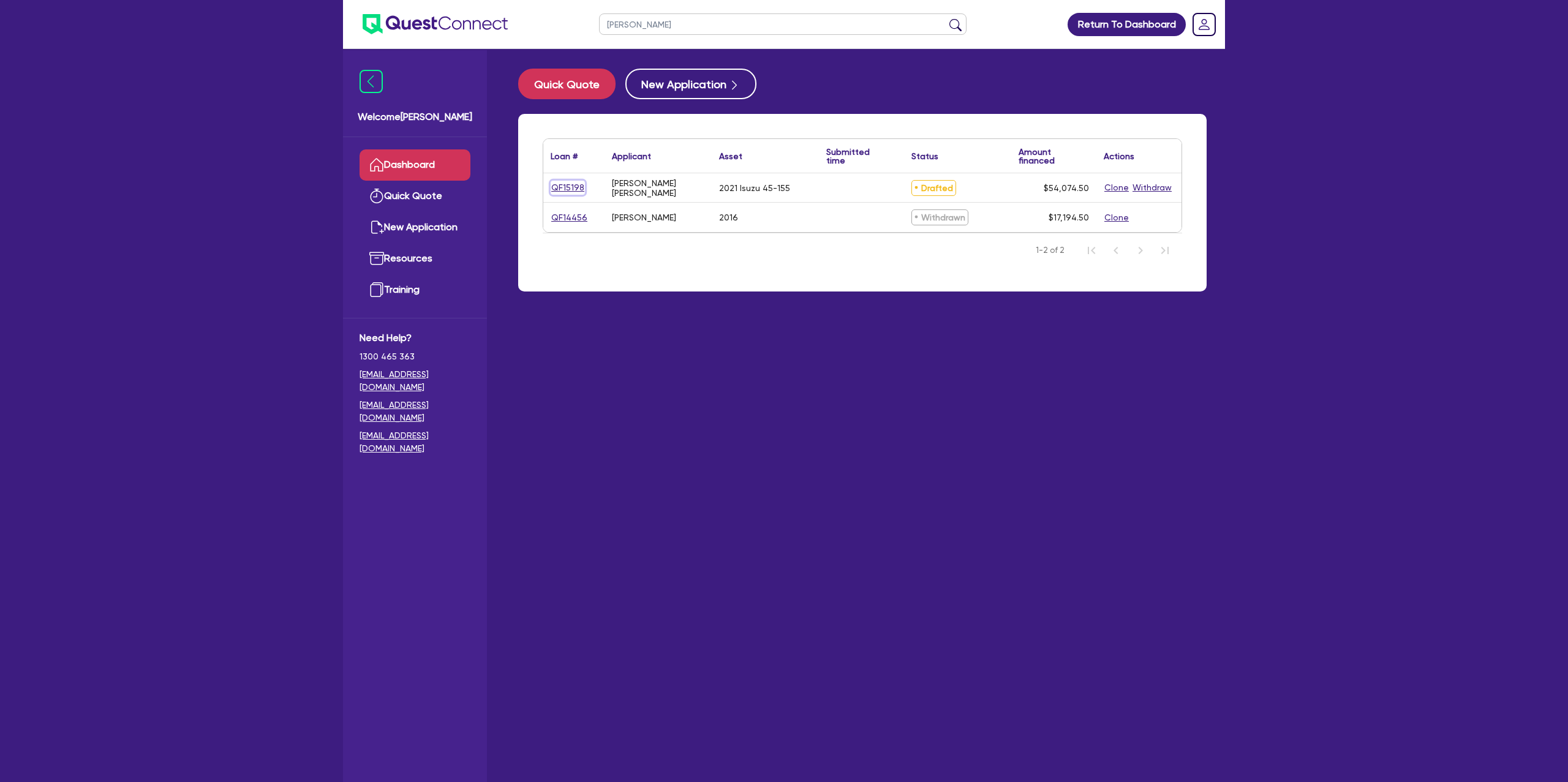
click at [560, 188] on link "QF15198" at bounding box center [567, 188] width 34 height 14
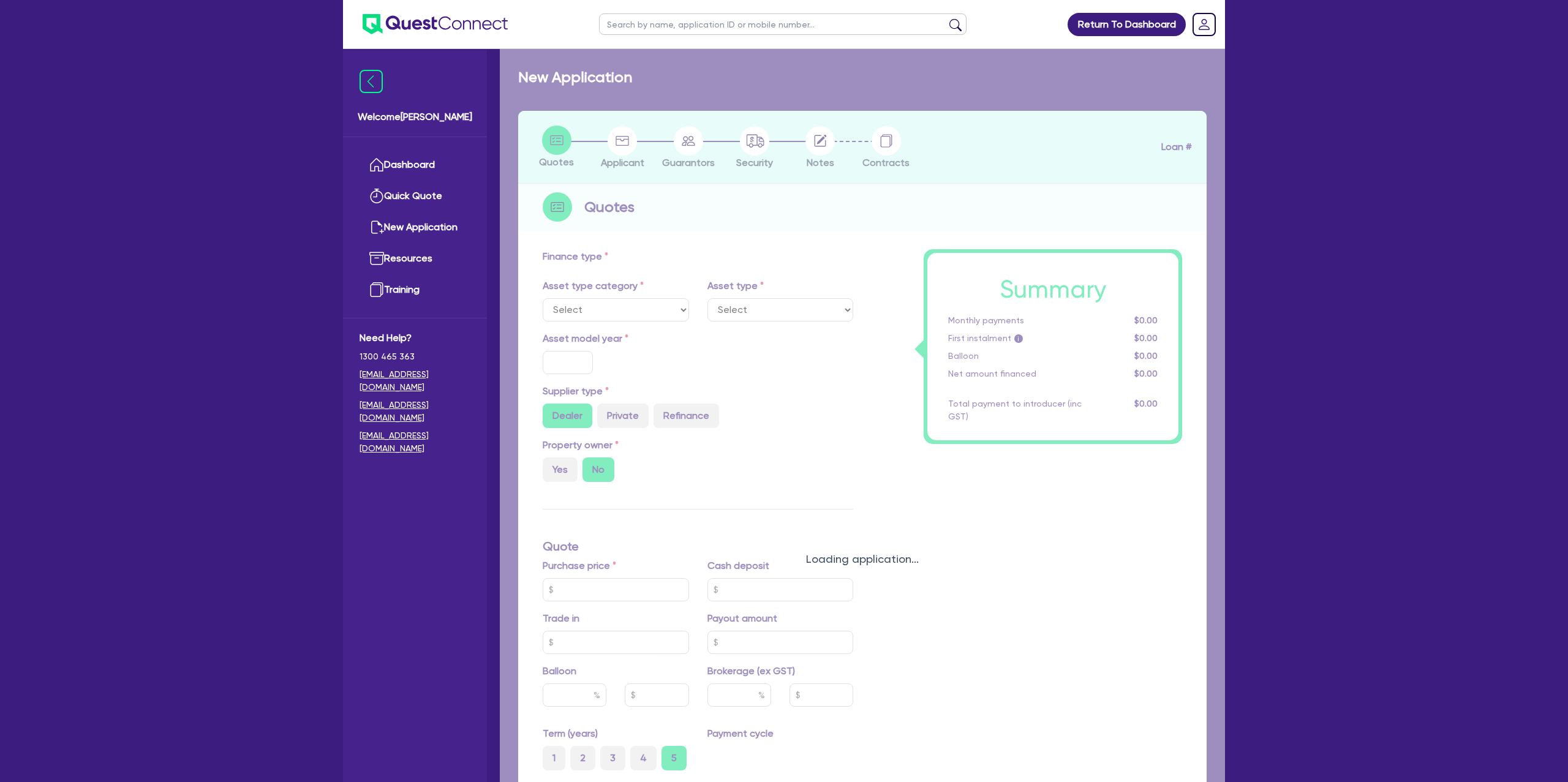
select select "CARS_AND_LIGHT_TRUCKS"
type input "2021"
radio input "false"
radio input "true"
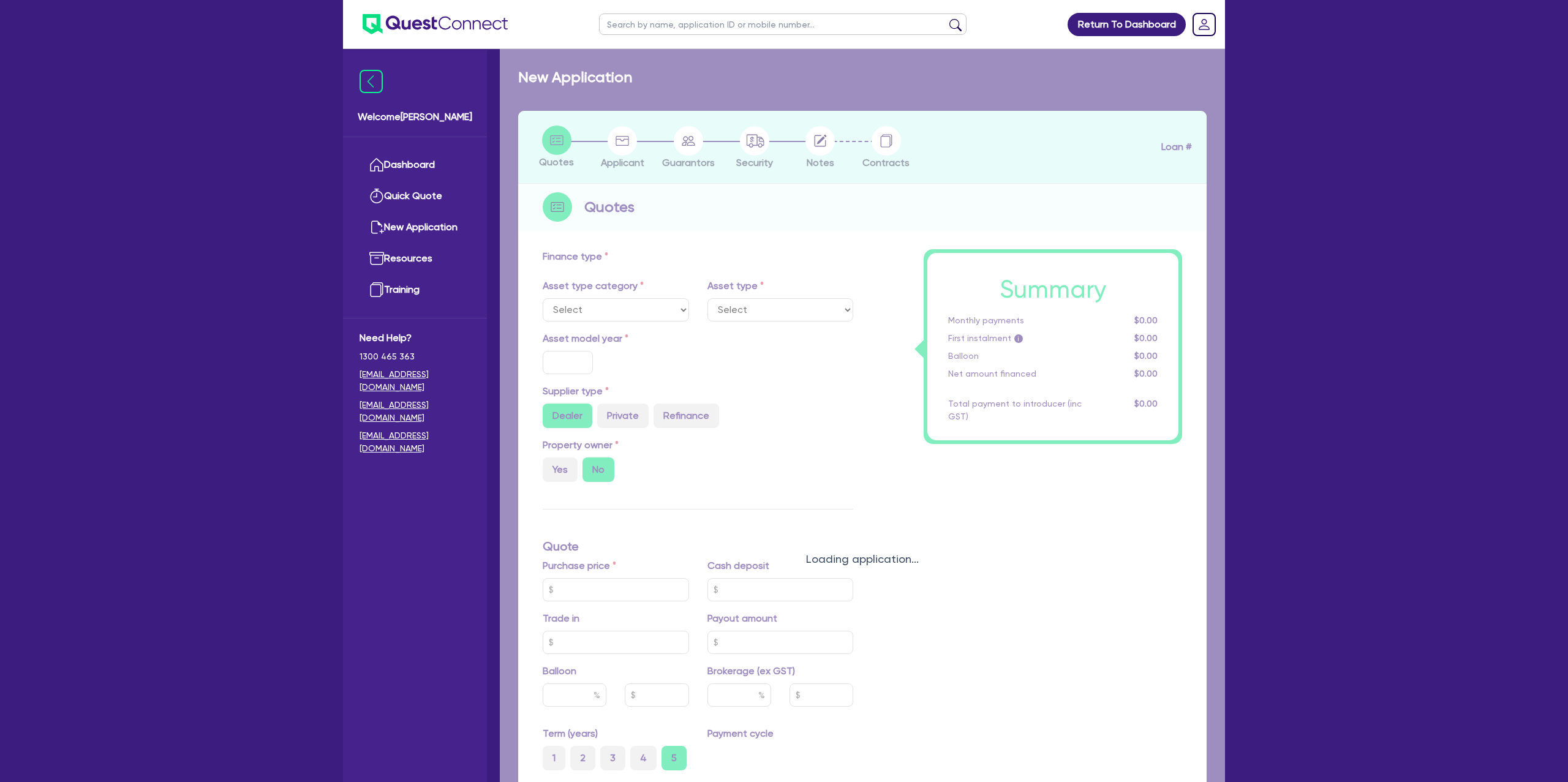
type input "51,000"
type input "35"
type input "17,850"
type input "9.88"
type input "2,200"
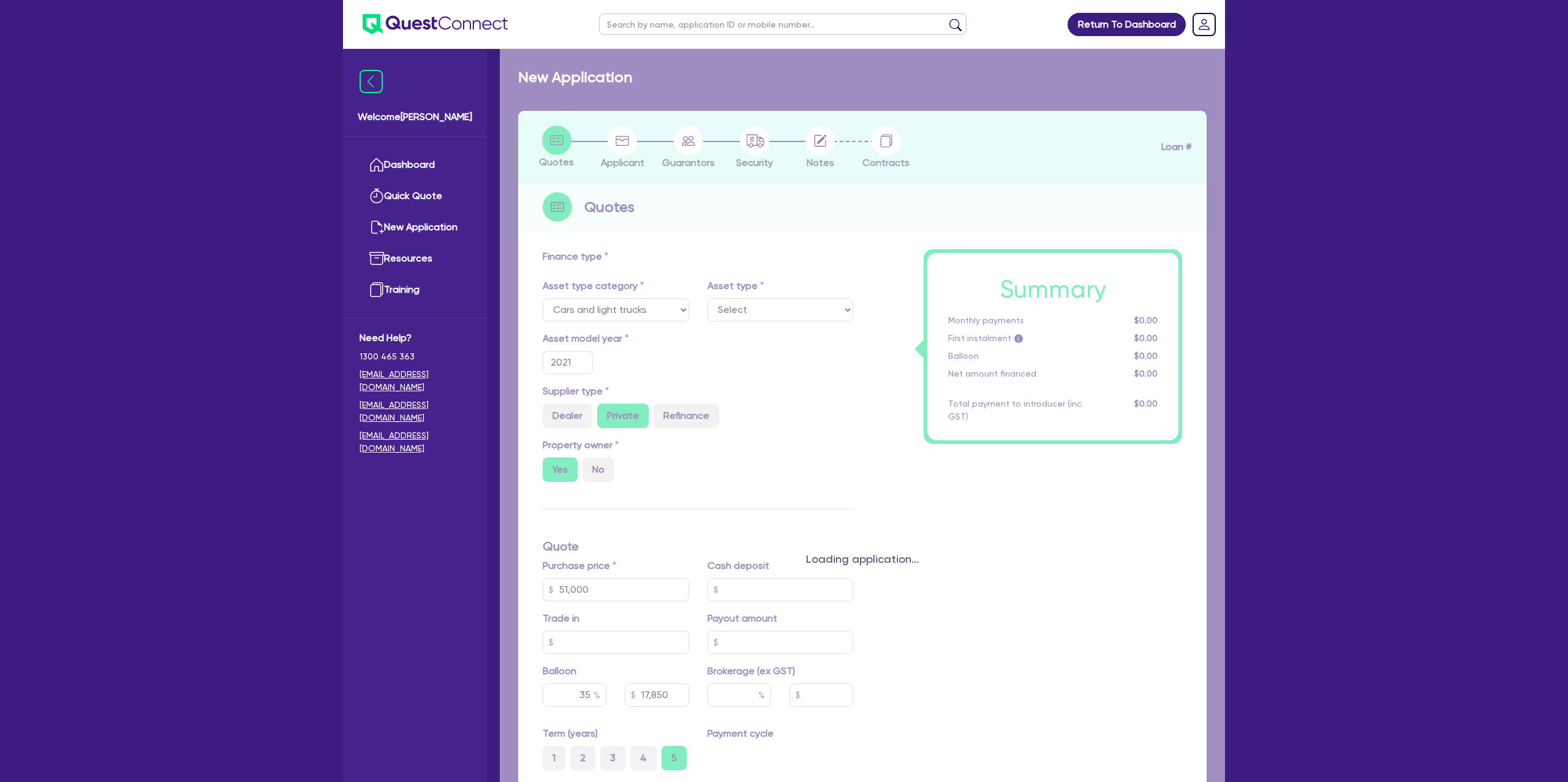
select select "PASSENGER_VEHICLES"
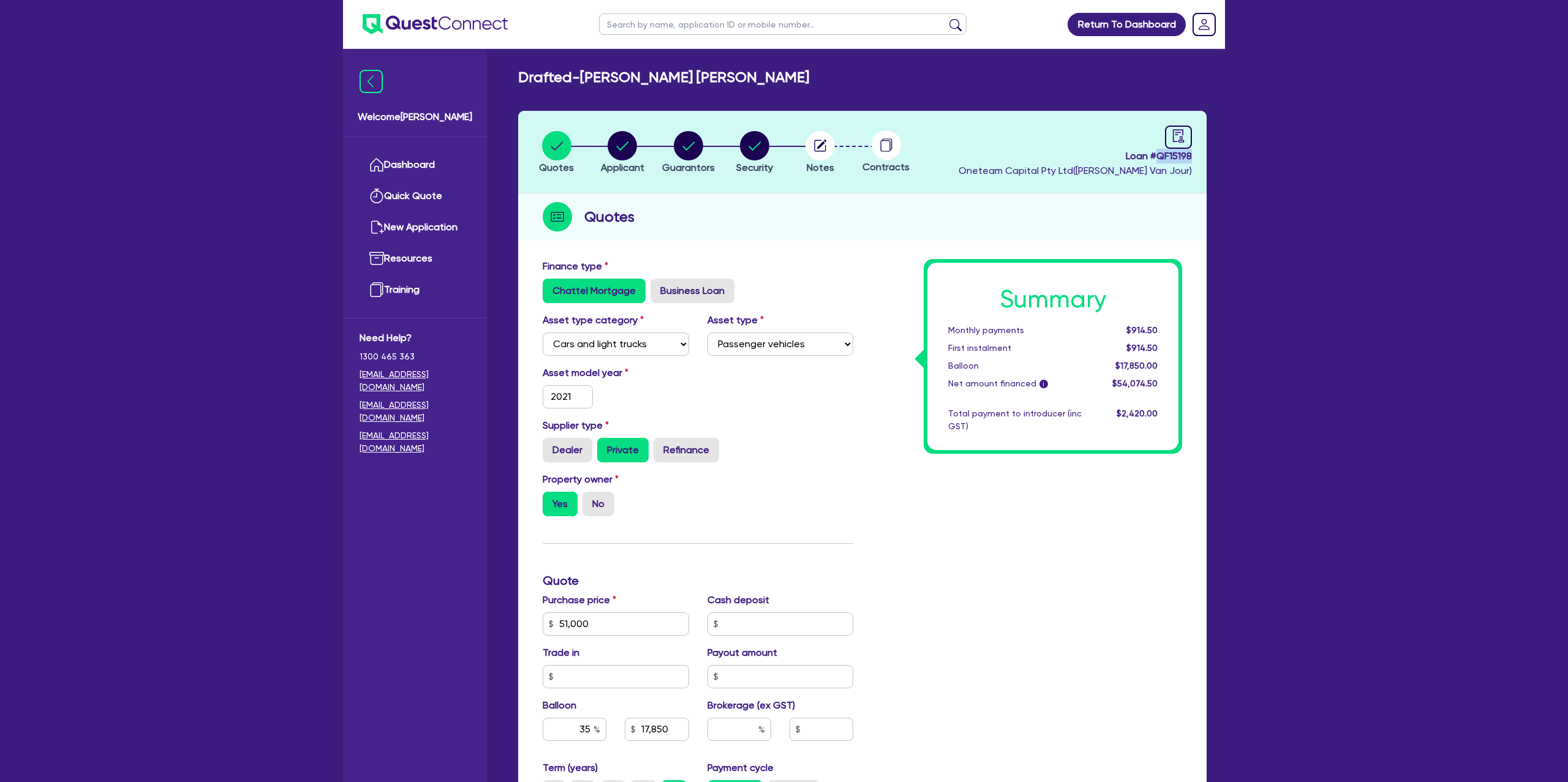
drag, startPoint x: 1192, startPoint y: 161, endPoint x: 1201, endPoint y: 161, distance: 9.0
click at [1201, 161] on header "Quotes Applicant [GEOGRAPHIC_DATA] Security Notes Contracts Loan # QF15198 Onet…" at bounding box center [862, 152] width 689 height 83
copy span "QF15198"
drag, startPoint x: 586, startPoint y: 78, endPoint x: 872, endPoint y: 86, distance: 286.1
click at [872, 86] on div "Drafted - [PERSON_NAME] [PERSON_NAME]" at bounding box center [862, 78] width 707 height 18
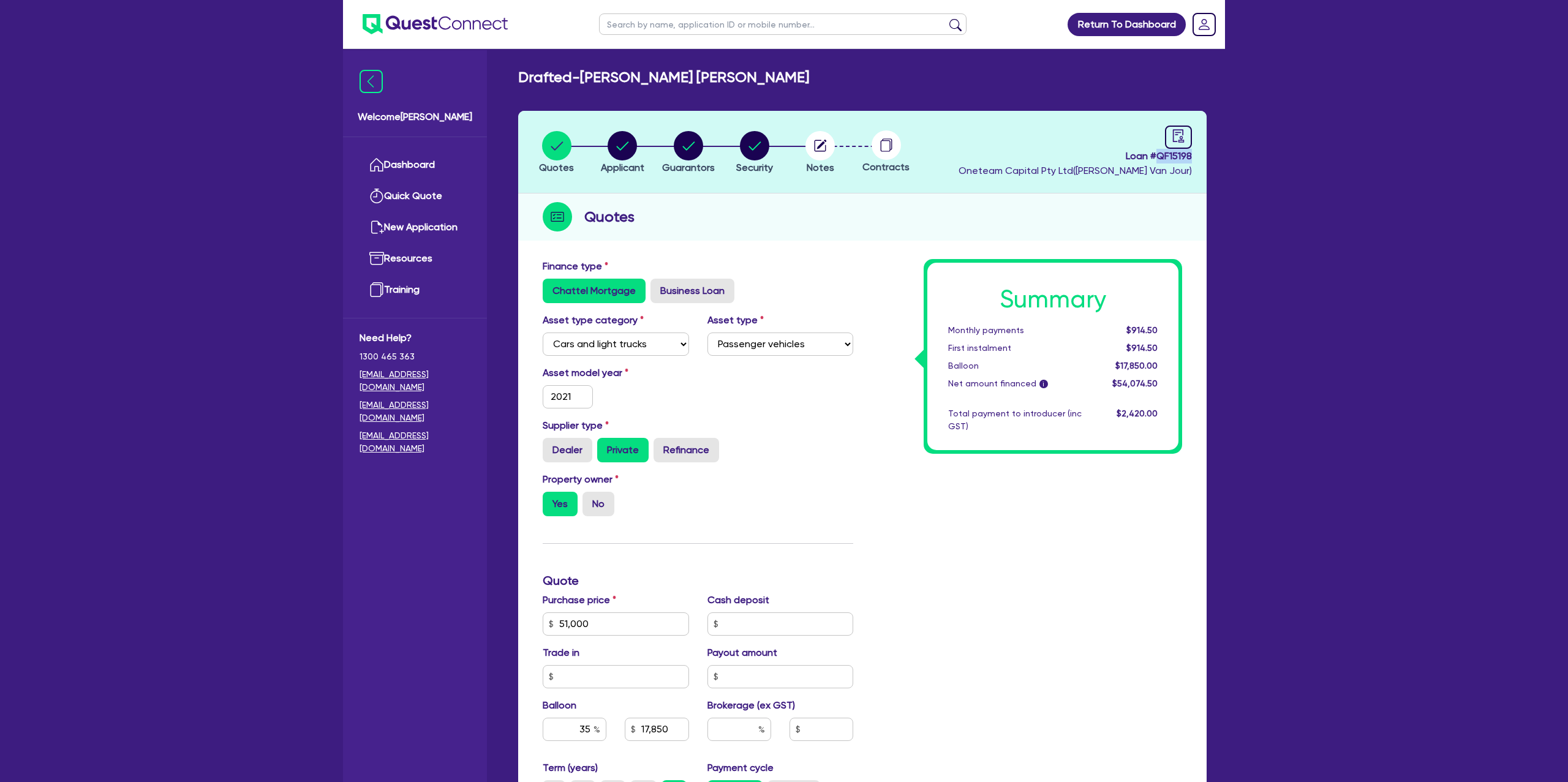
copy h2 "[PERSON_NAME] [PERSON_NAME]"
